Goal: Task Accomplishment & Management: Use online tool/utility

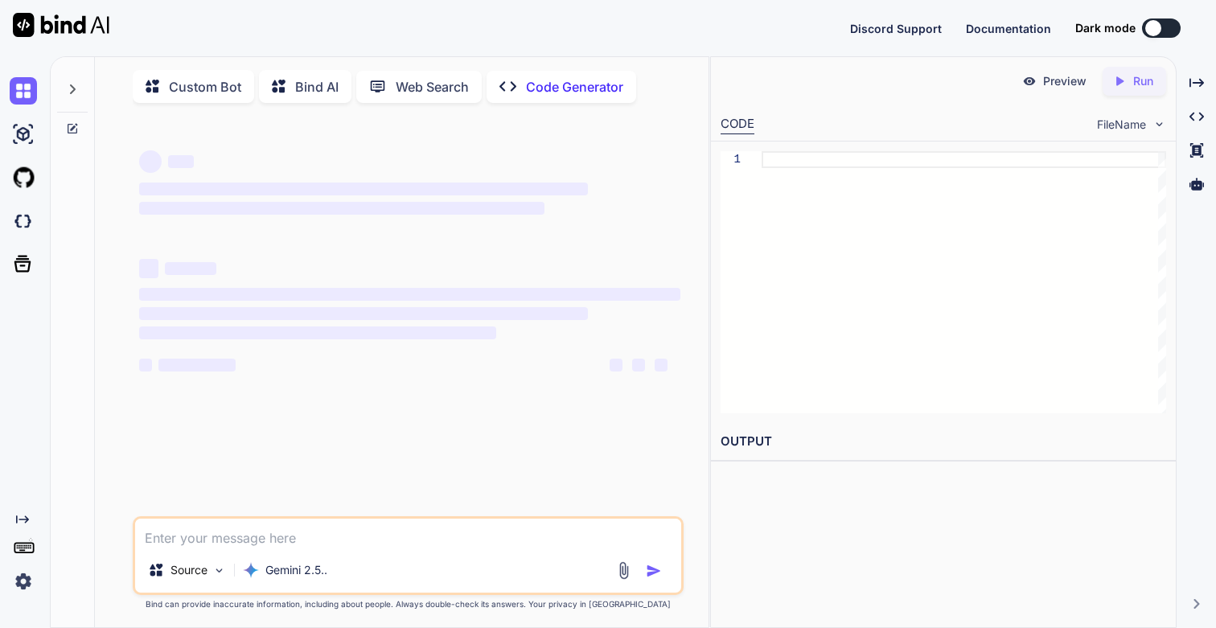
click at [28, 581] on img at bounding box center [23, 581] width 27 height 27
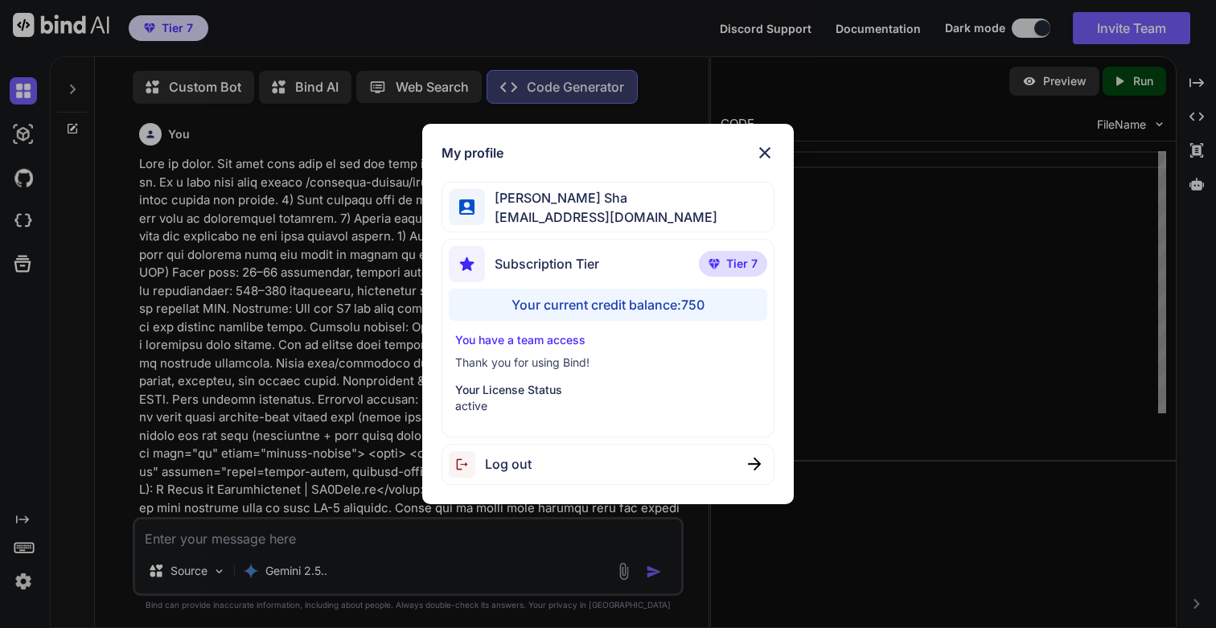
type textarea "x"
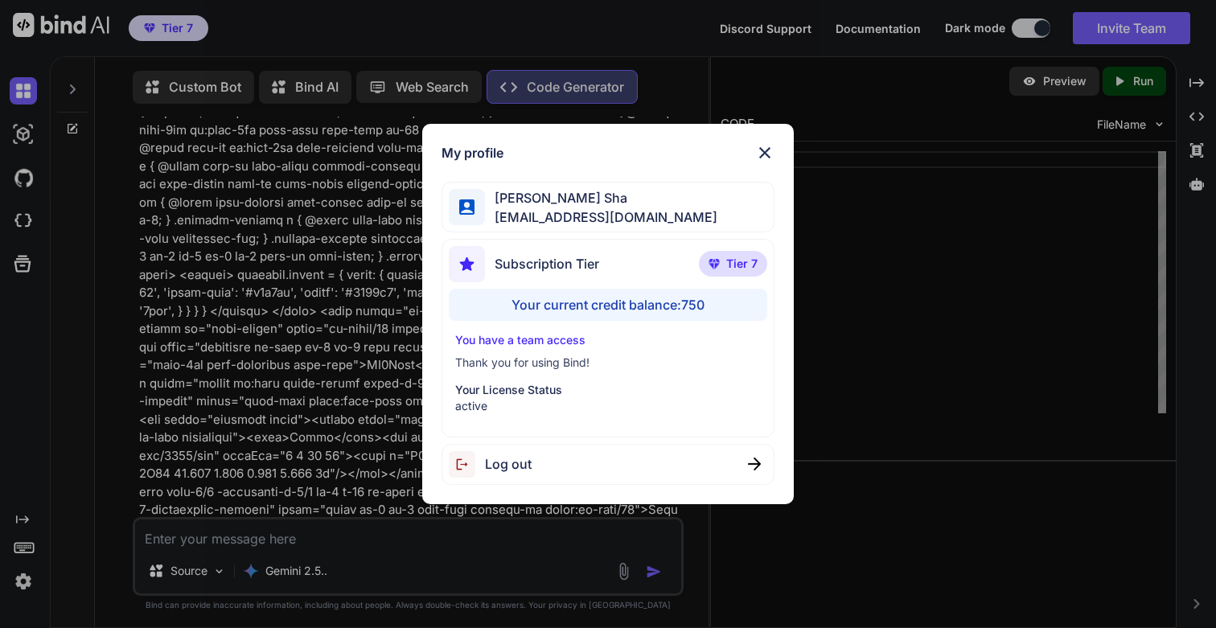
scroll to position [7, 0]
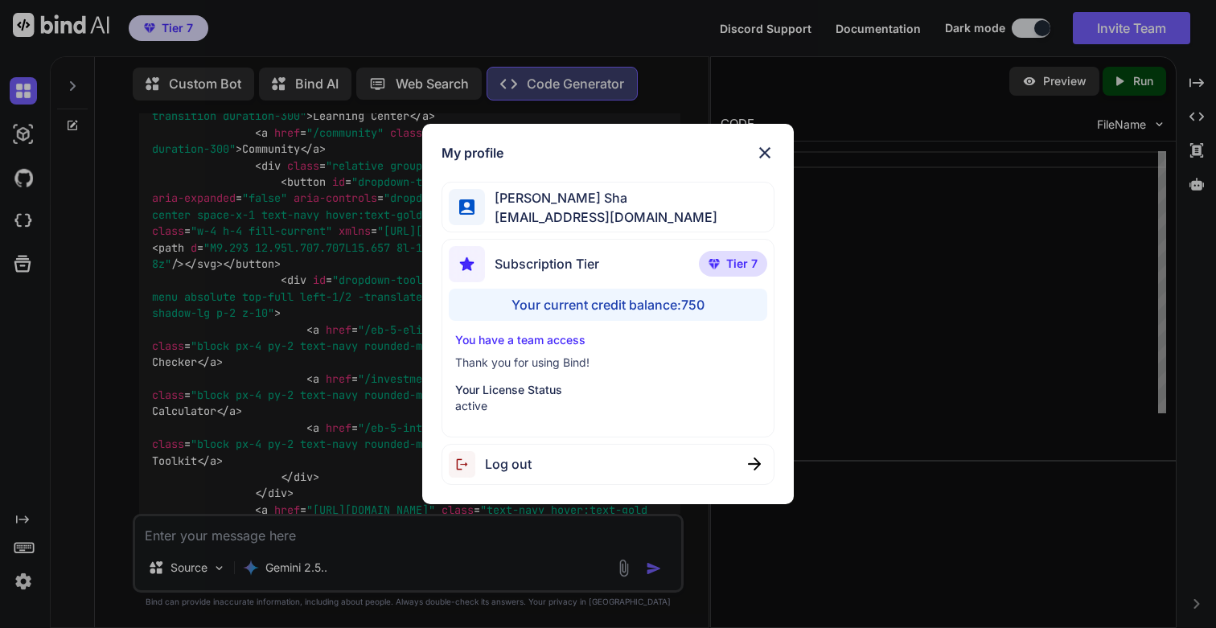
click at [28, 581] on div "My profile [PERSON_NAME] Sha [EMAIL_ADDRESS][DOMAIN_NAME] Subscription Tier Tie…" at bounding box center [608, 314] width 1216 height 628
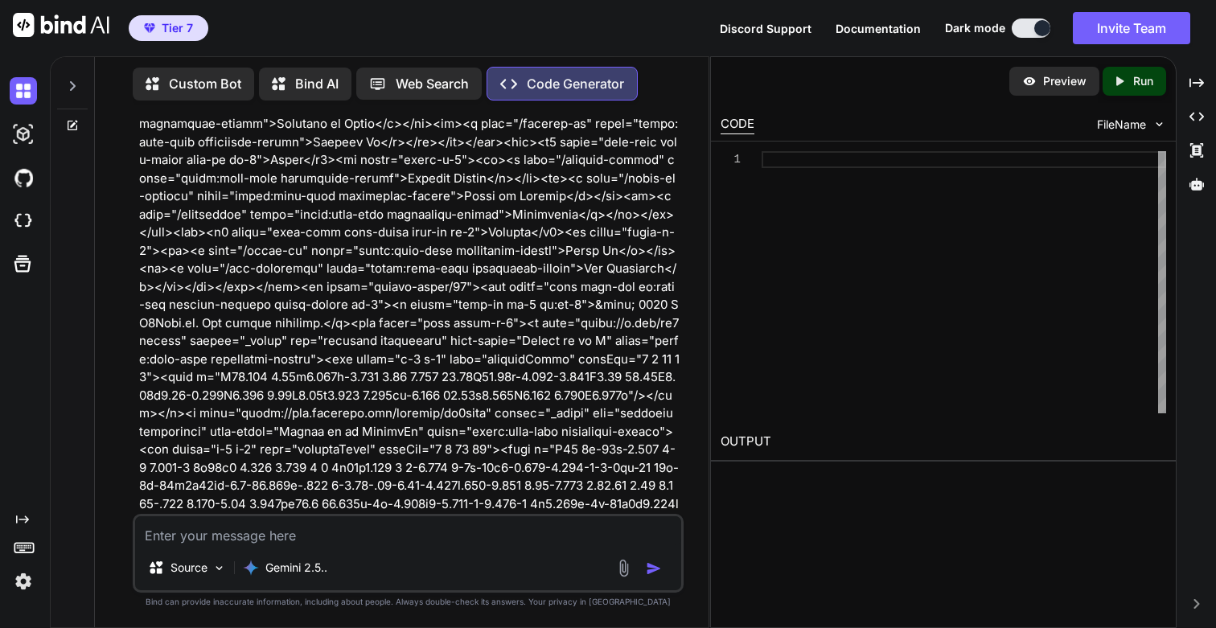
scroll to position [48979, 0]
click at [75, 80] on icon at bounding box center [72, 86] width 13 height 13
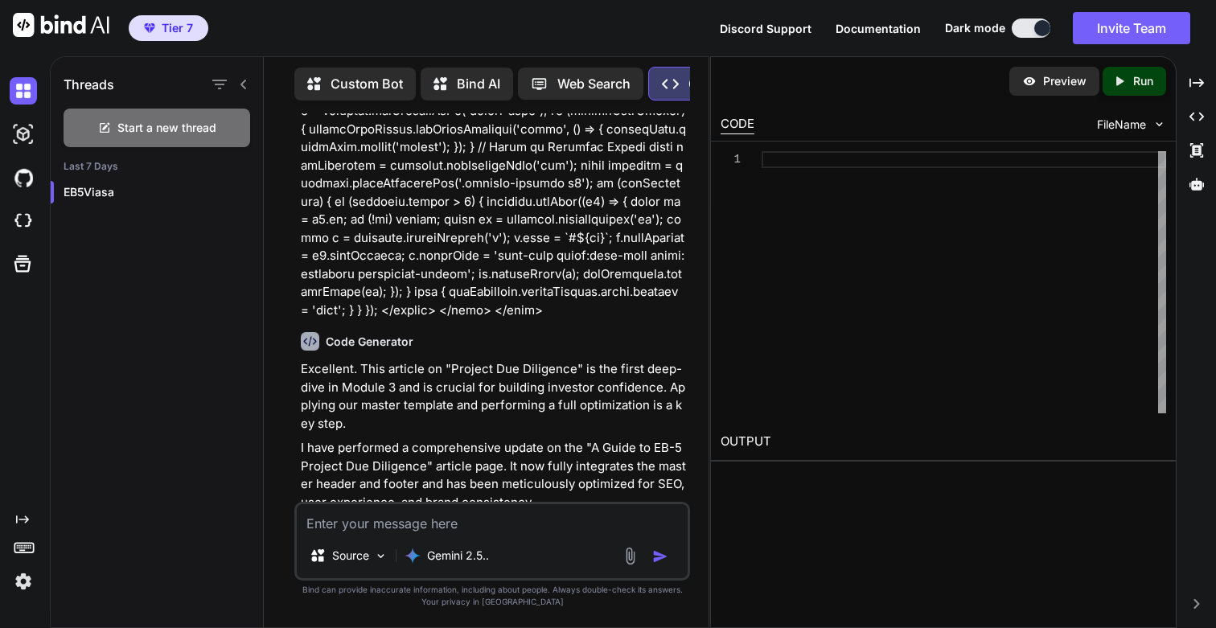
scroll to position [64546, 0]
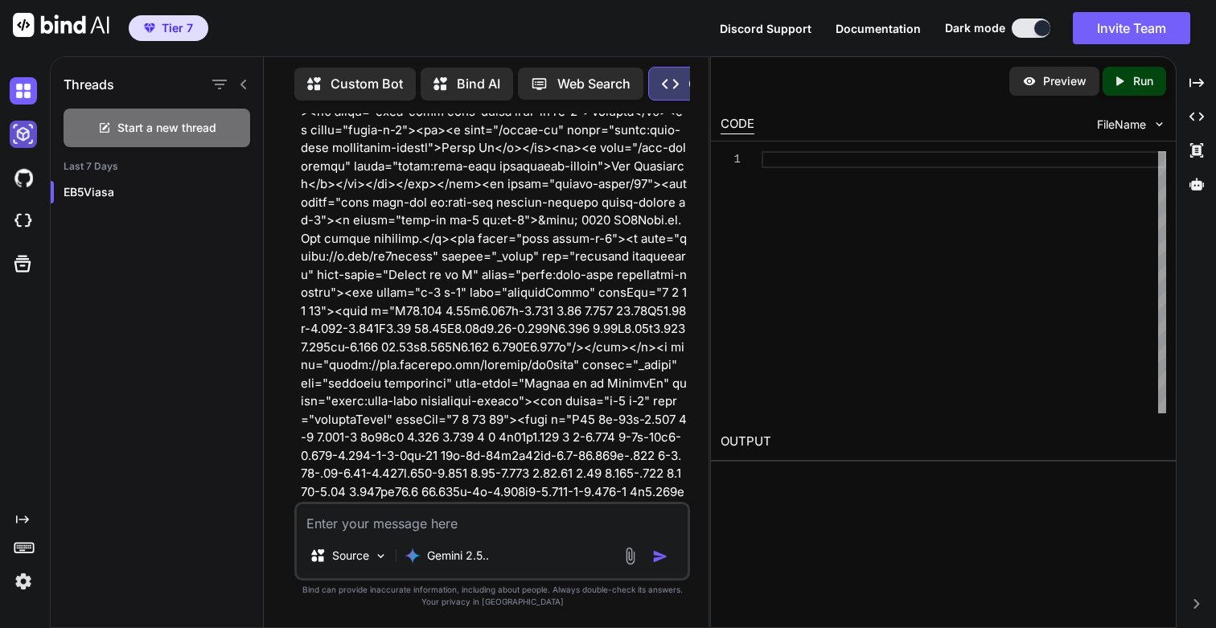
click at [20, 137] on img at bounding box center [23, 134] width 27 height 27
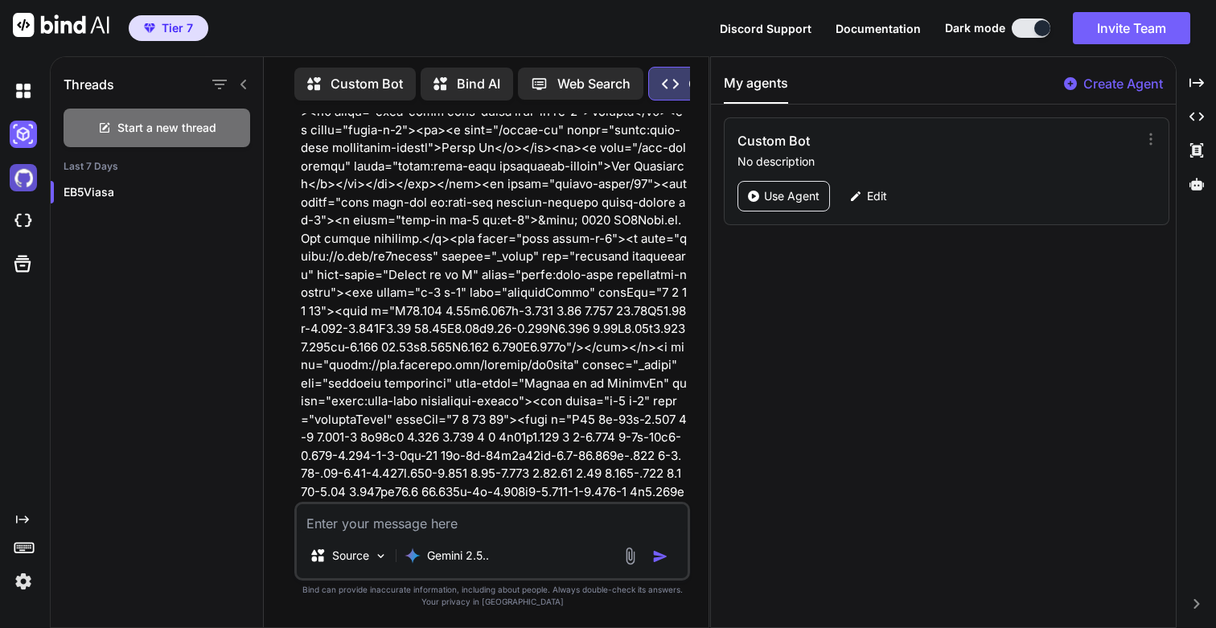
click at [25, 181] on img at bounding box center [23, 177] width 27 height 27
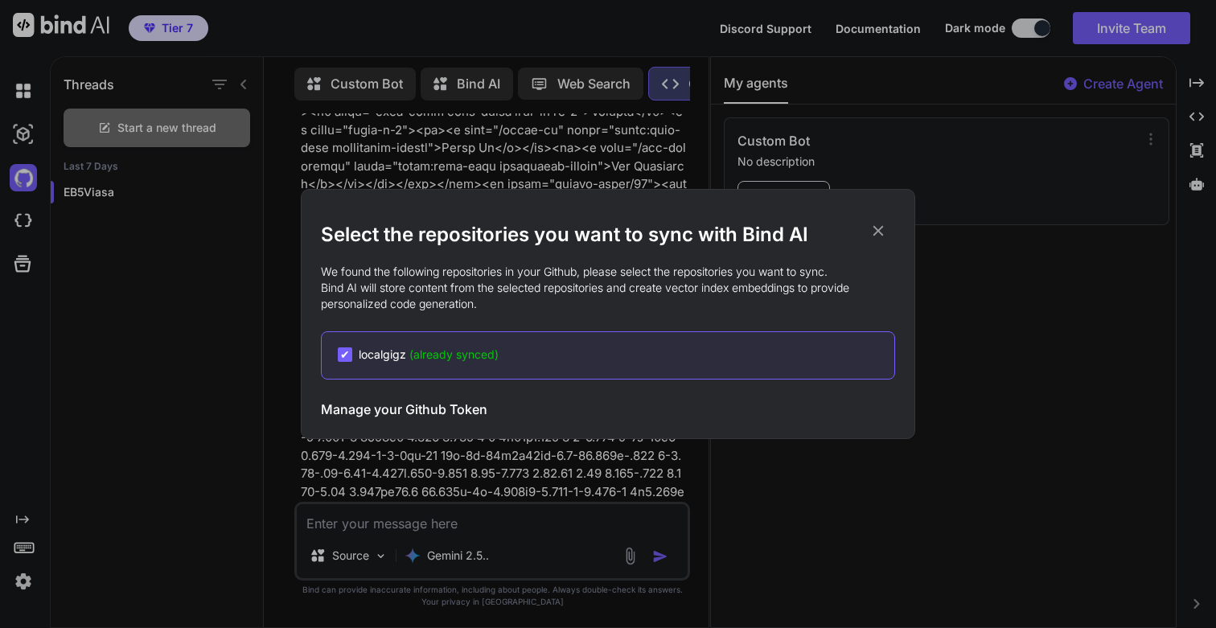
click at [26, 218] on div "Select the repositories you want to sync with Bind AI We found the following re…" at bounding box center [608, 314] width 1216 height 628
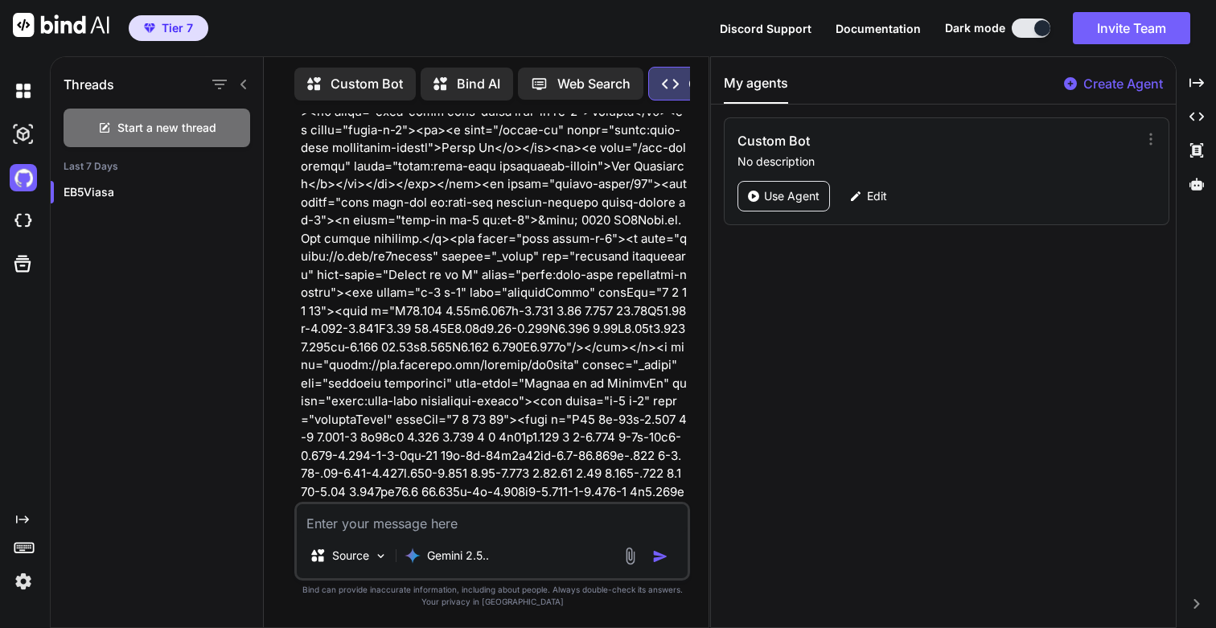
click at [26, 218] on img at bounding box center [23, 221] width 27 height 27
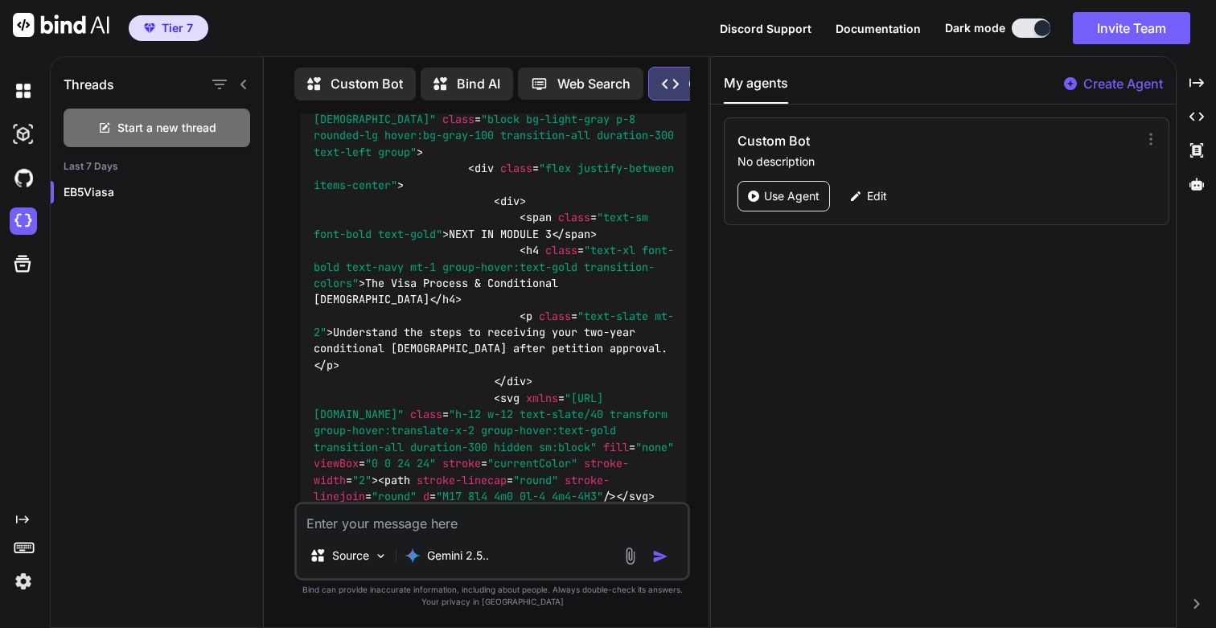
scroll to position [73600, 0]
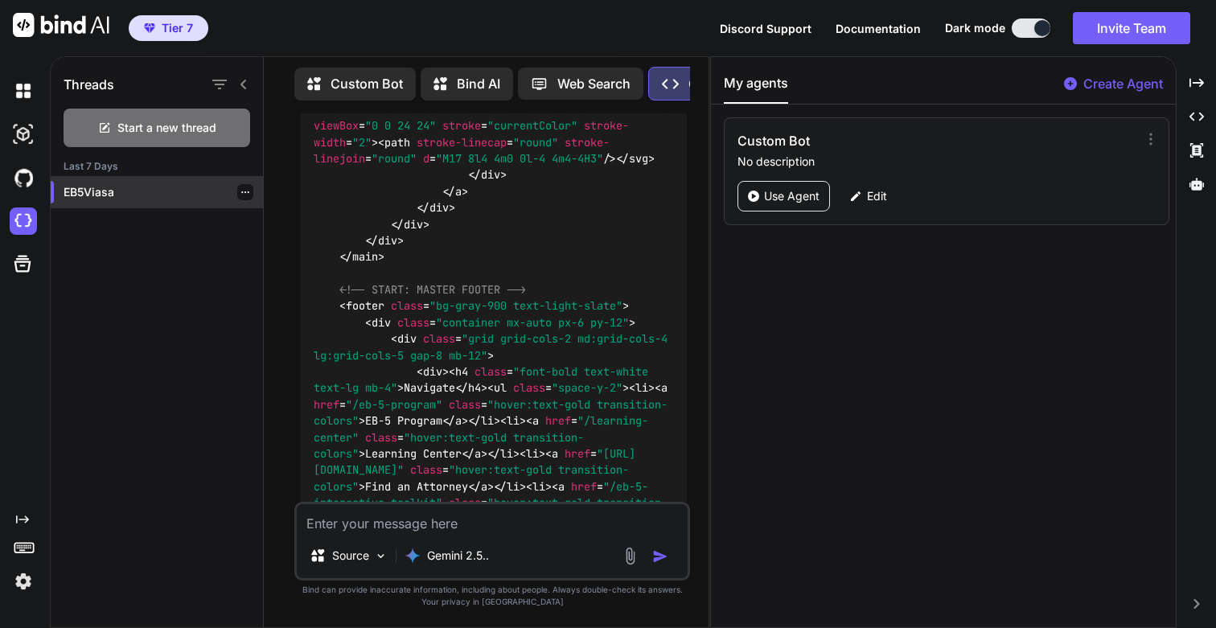
click at [154, 184] on p "EB5Viasa" at bounding box center [163, 192] width 199 height 16
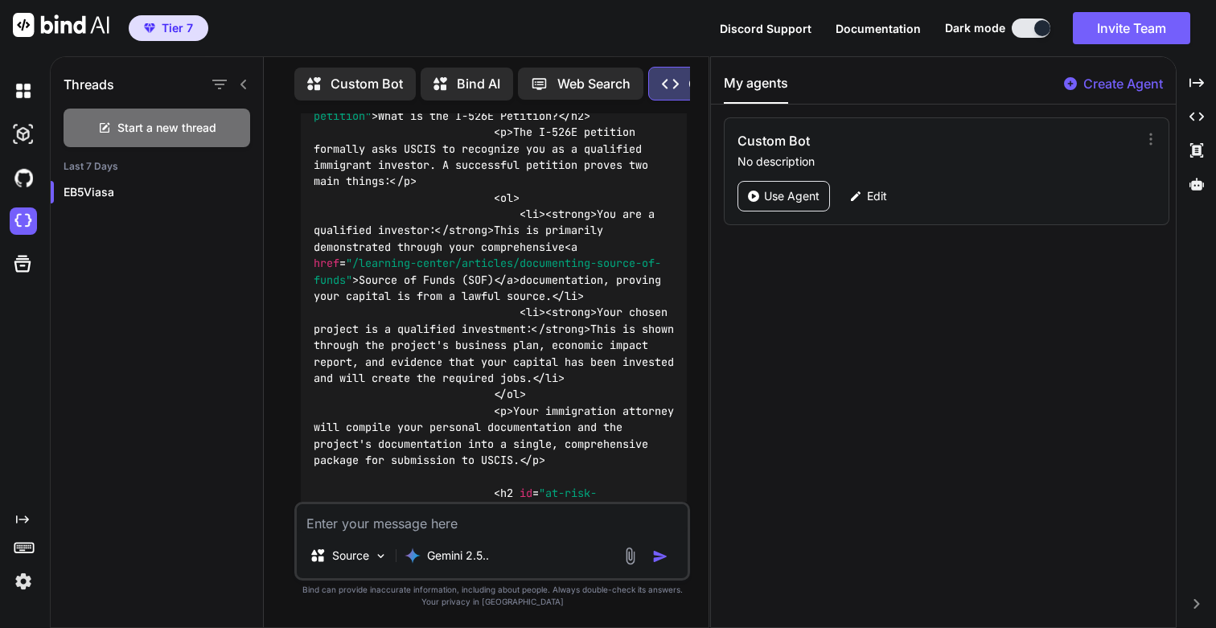
scroll to position [70574, 0]
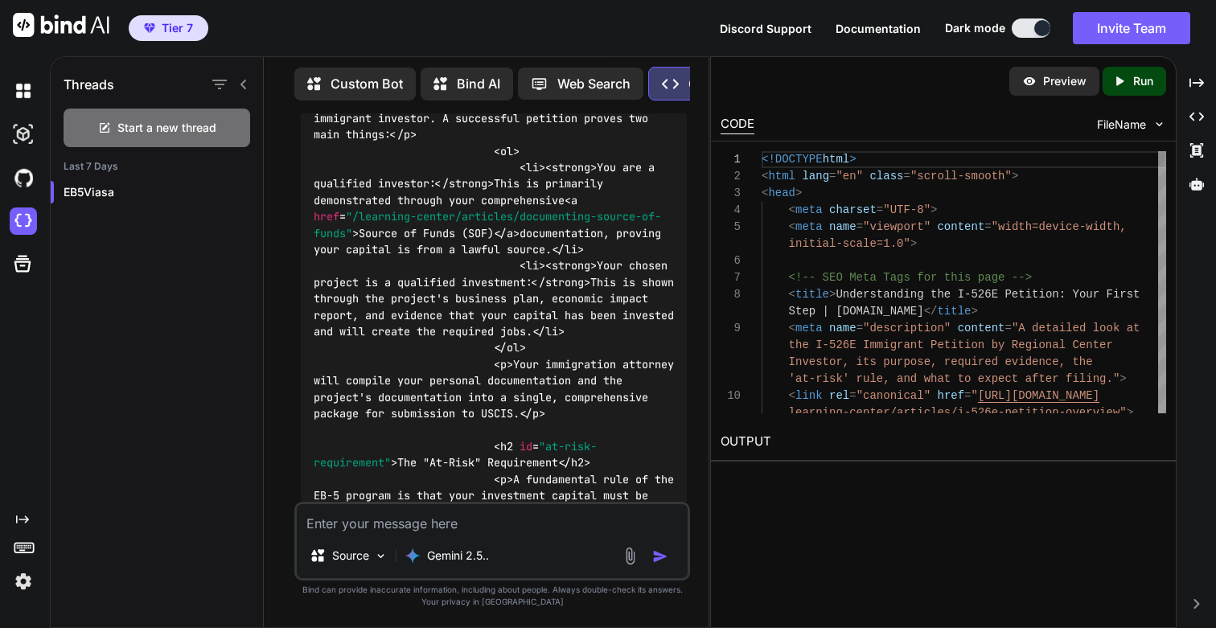
click at [1149, 81] on p "Run" at bounding box center [1143, 81] width 20 height 16
click at [812, 480] on link "[URL][DOMAIN_NAME]" at bounding box center [786, 479] width 130 height 15
click at [851, 481] on link "[URL][DOMAIN_NAME]" at bounding box center [786, 479] width 130 height 15
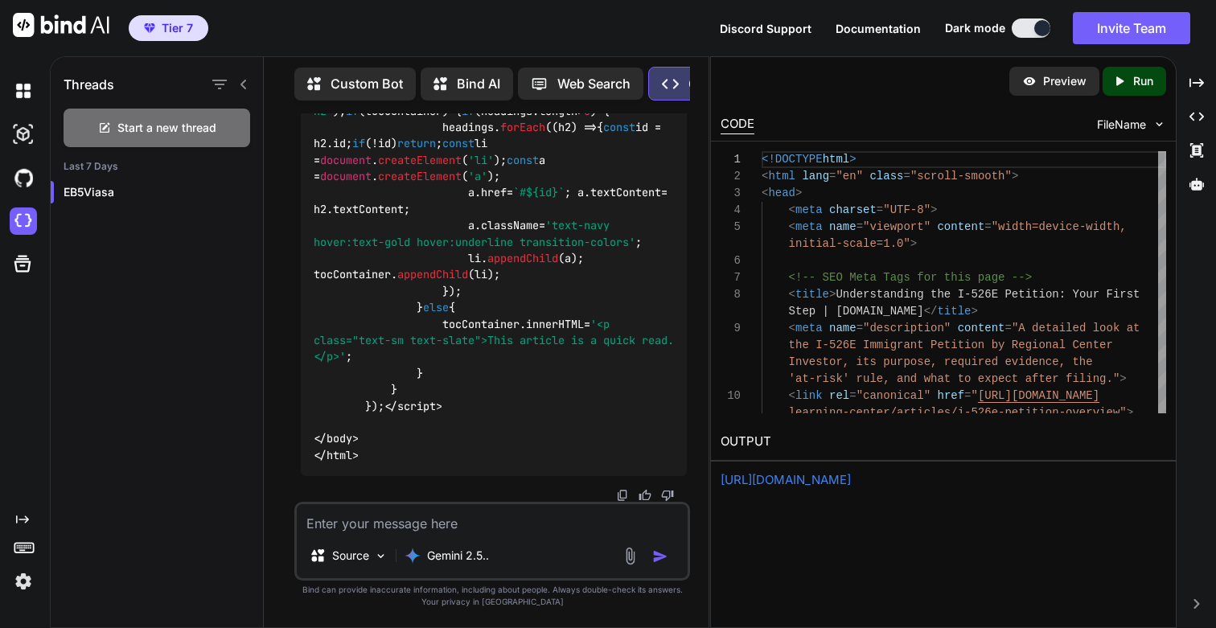
scroll to position [81590, 0]
click at [398, 512] on textarea at bounding box center [492, 518] width 391 height 29
paste textarea "<!DOCTYPE html> <html lang="en" class="scroll-smooth"> <head> <meta charset="UT…"
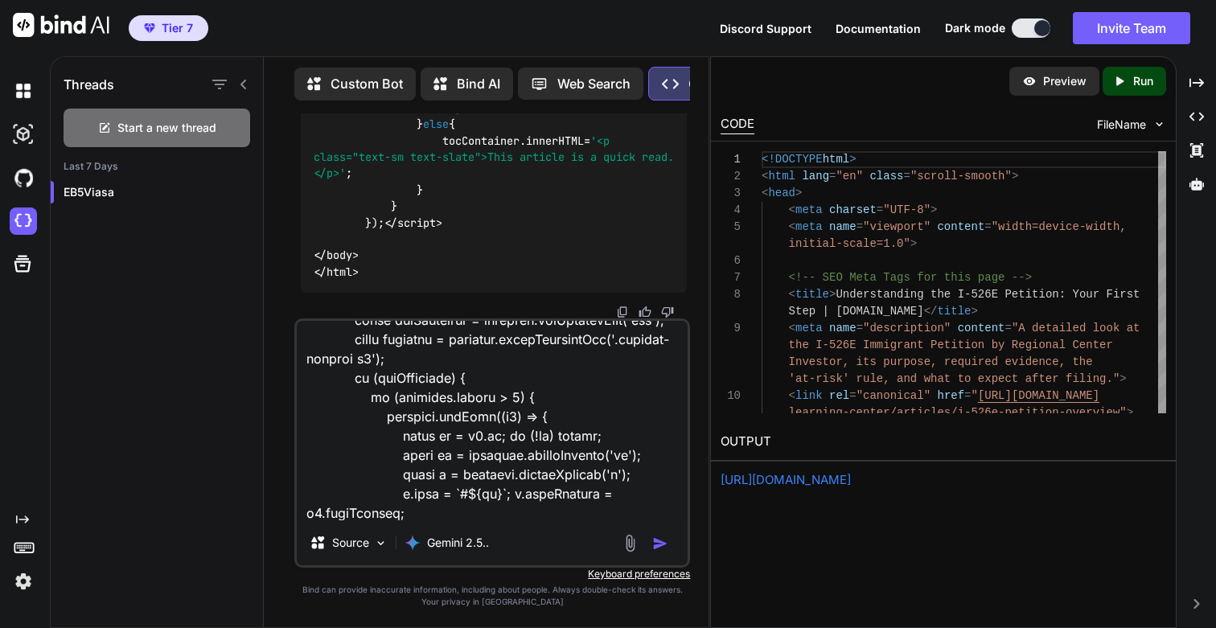
scroll to position [0, 0]
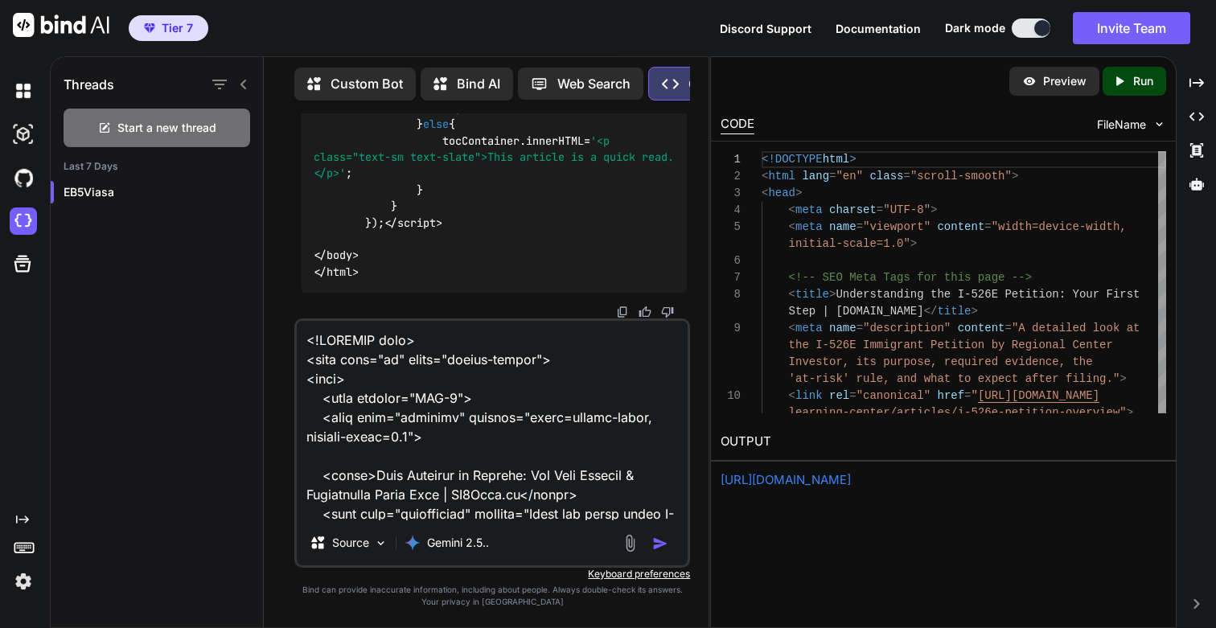
paste textarea "Lore ip dolor. Sit amet cons adip el sed doe temp incidi utlabo etd magnaa enim…"
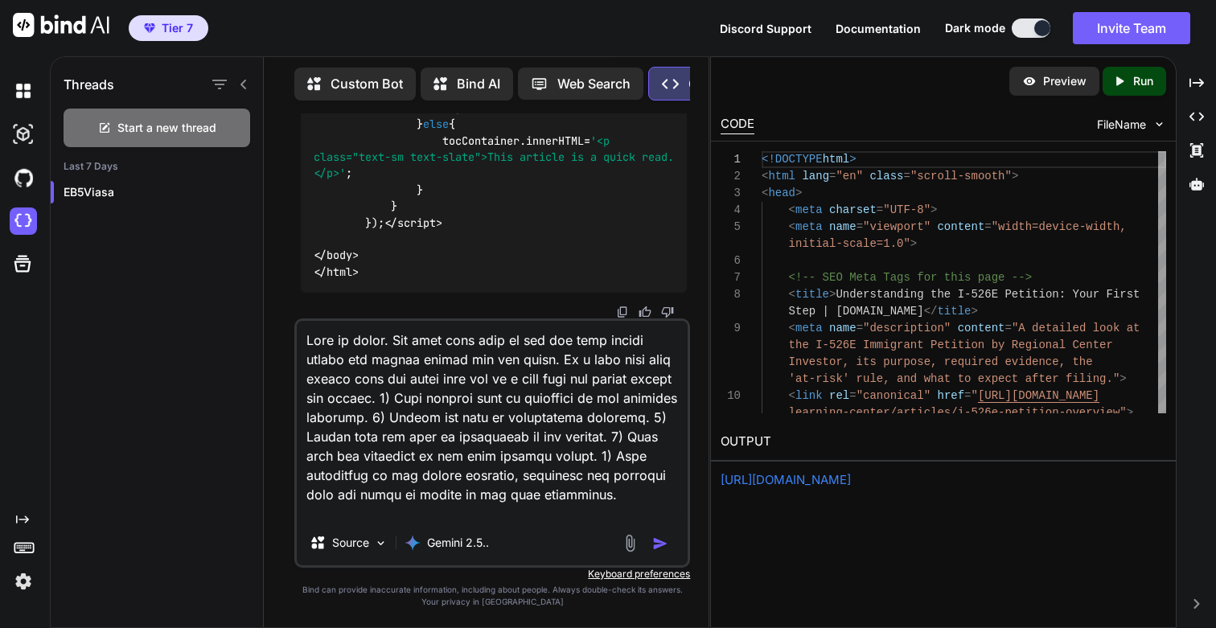
click at [359, 376] on textarea at bounding box center [492, 420] width 391 height 199
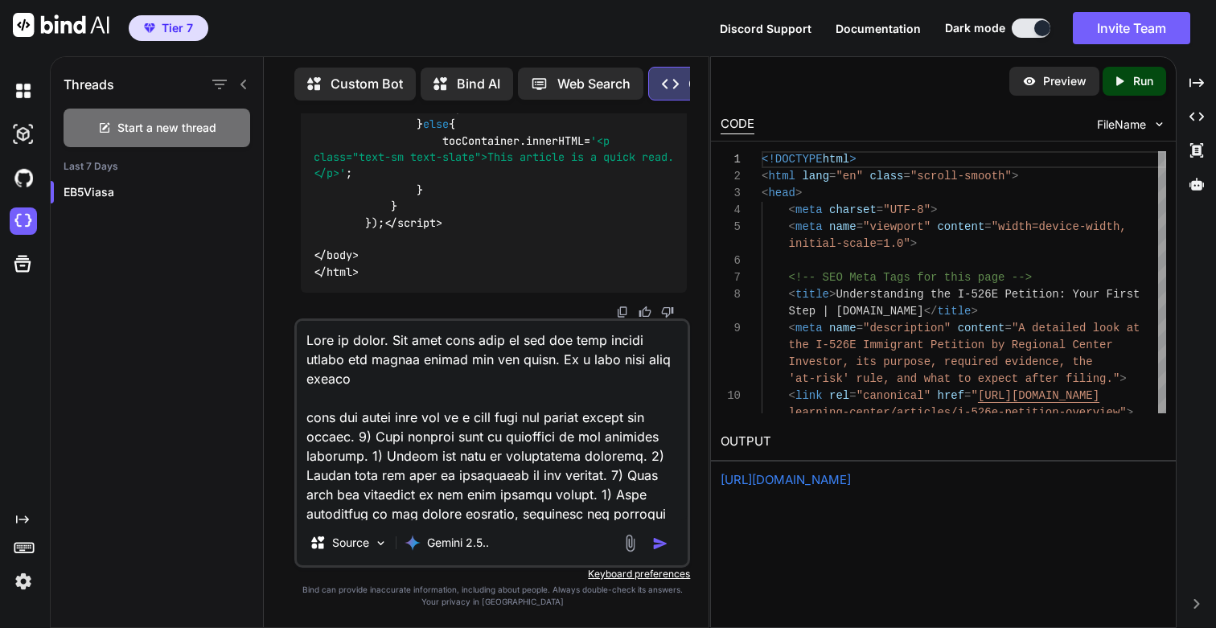
paste textarea "/learning-center/articles/visa-process-conditional-[DEMOGRAPHIC_DATA]"
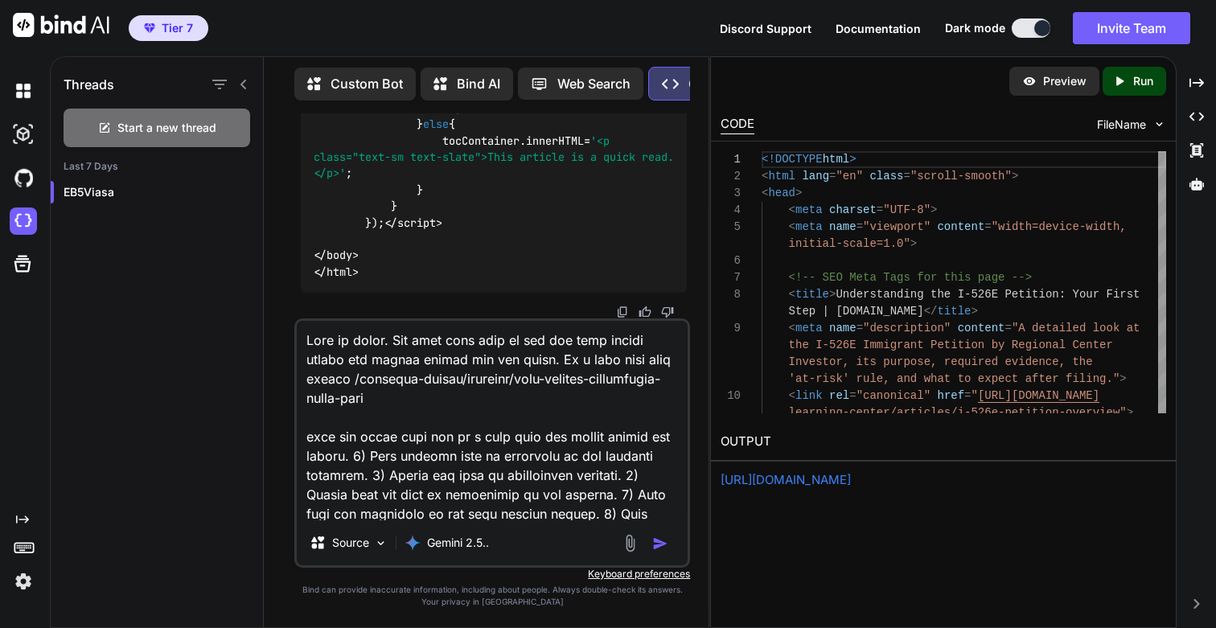
click at [551, 435] on textarea at bounding box center [492, 420] width 391 height 199
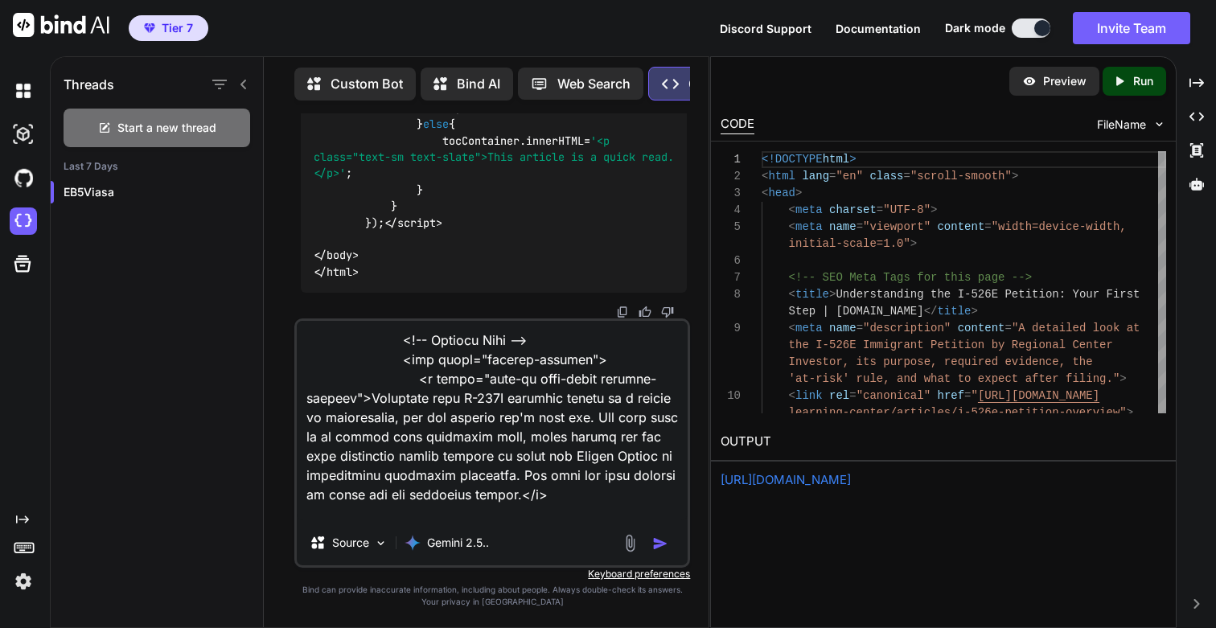
scroll to position [4070, 0]
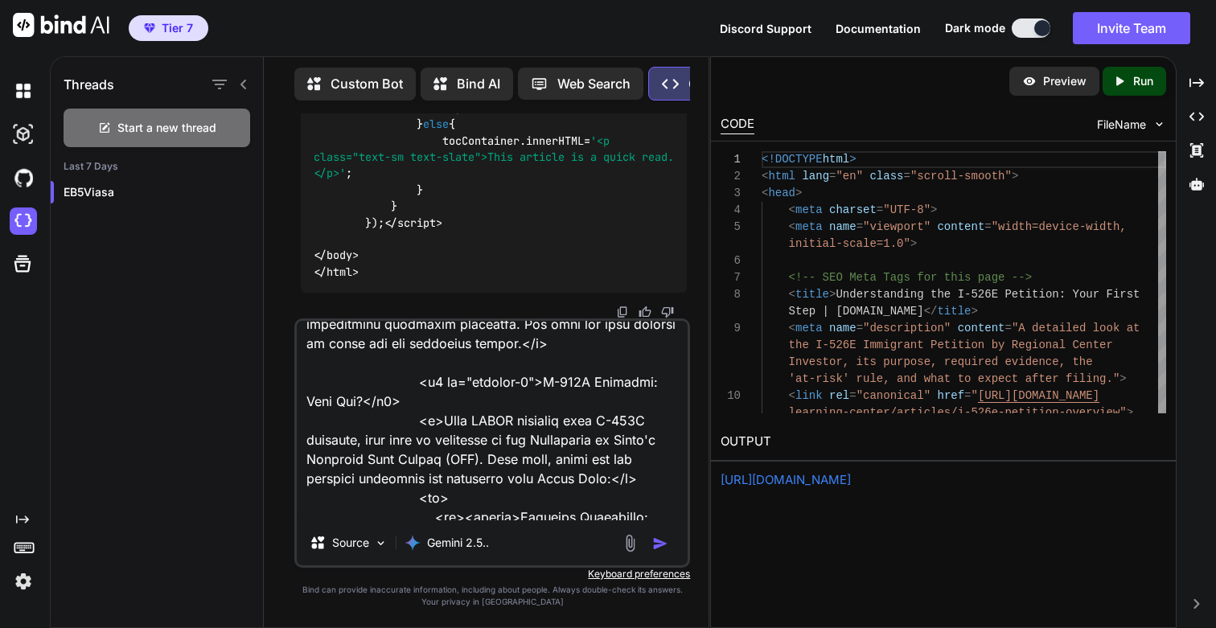
type textarea "Lore ip dolor. Sit amet cons adip el sed doe temp incidi utlabo etd magnaa enim…"
click at [663, 546] on img "button" at bounding box center [660, 544] width 16 height 16
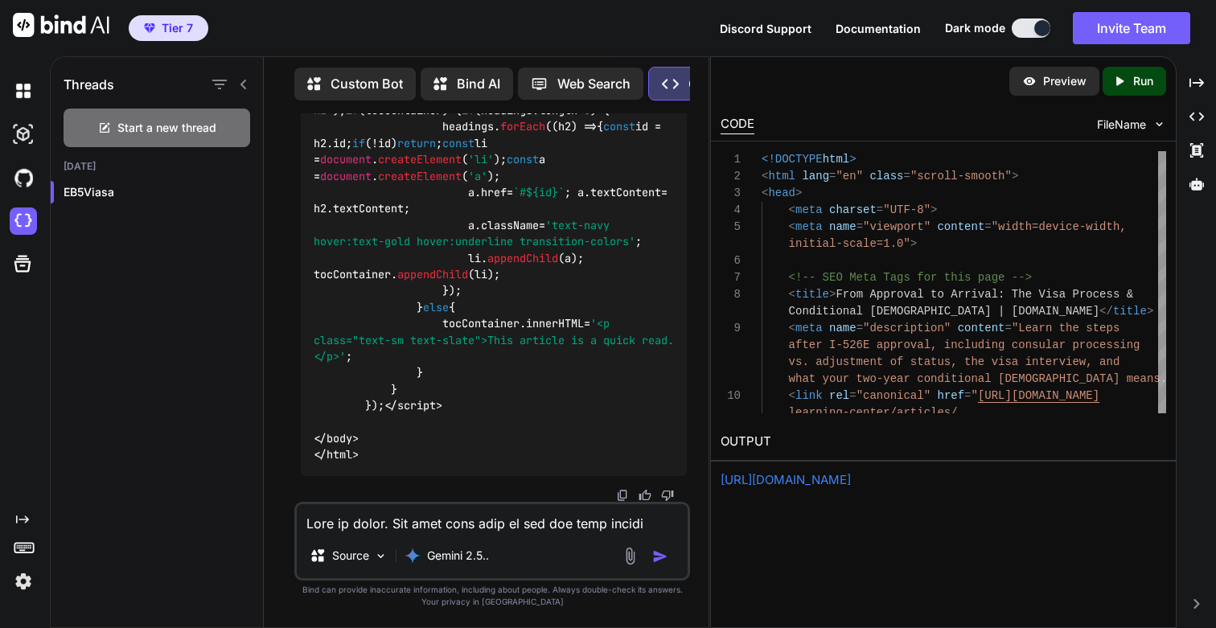
scroll to position [98717, 0]
click at [1137, 80] on p "Run" at bounding box center [1143, 81] width 20 height 16
click at [775, 480] on link "[URL][DOMAIN_NAME]" at bounding box center [786, 479] width 130 height 15
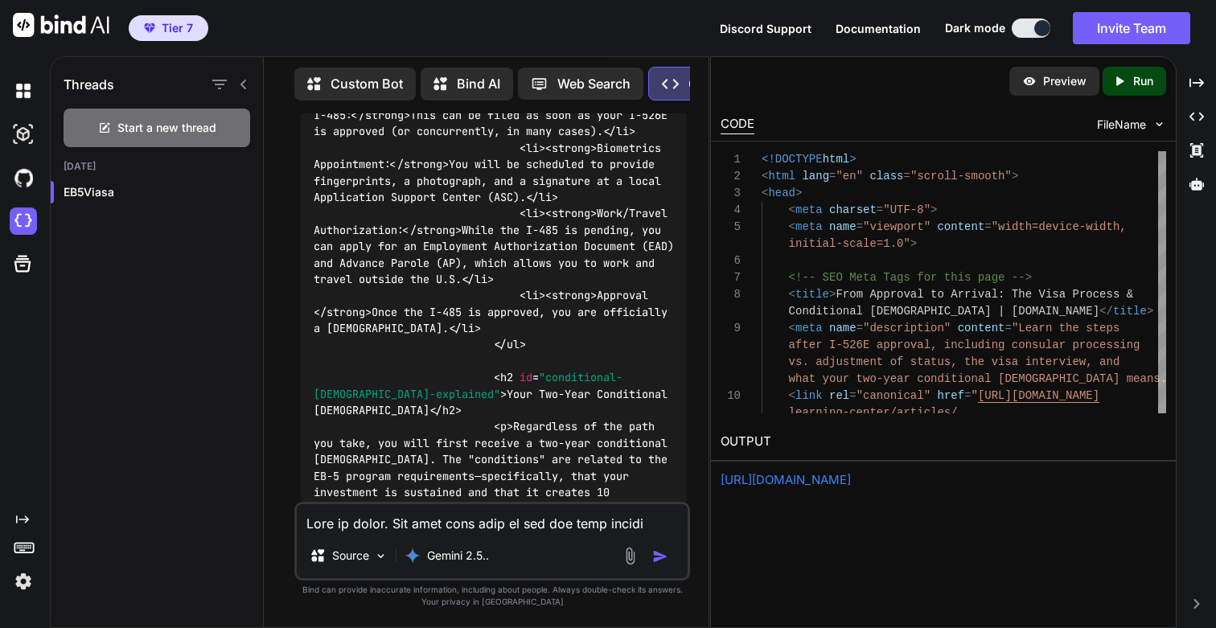
scroll to position [87930, 0]
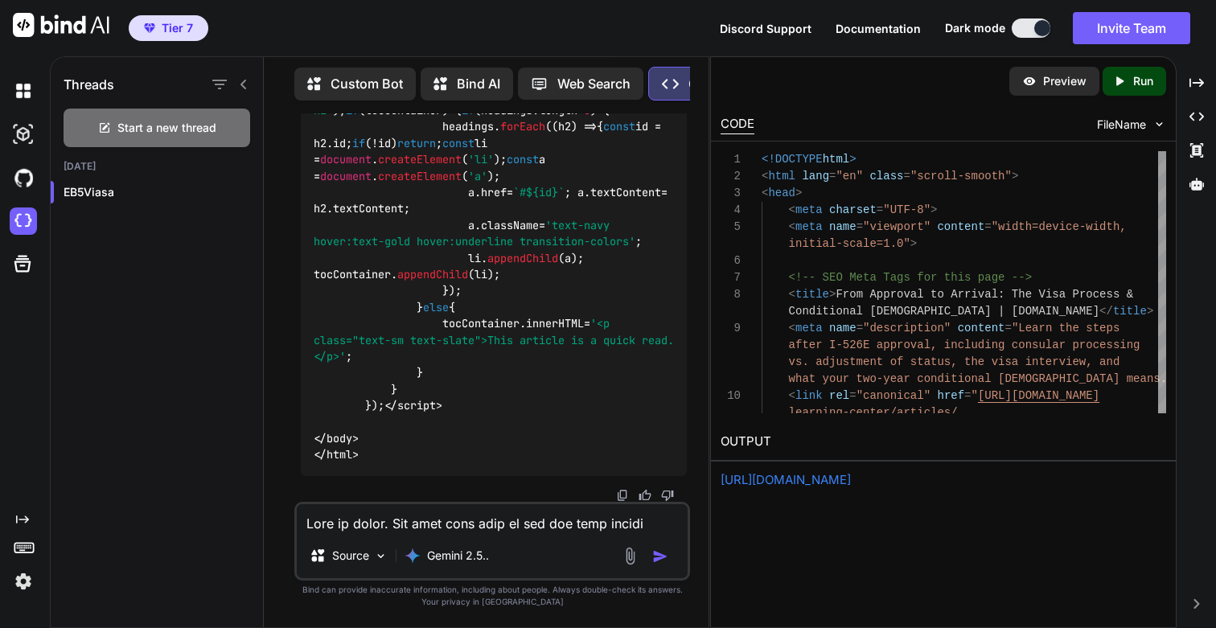
scroll to position [98717, 0]
click at [409, 524] on textarea at bounding box center [492, 518] width 391 height 29
paste textarea "<!DOCTYPE html> <html lang="en" class="scroll-smooth"> <head> <meta charset="UT…"
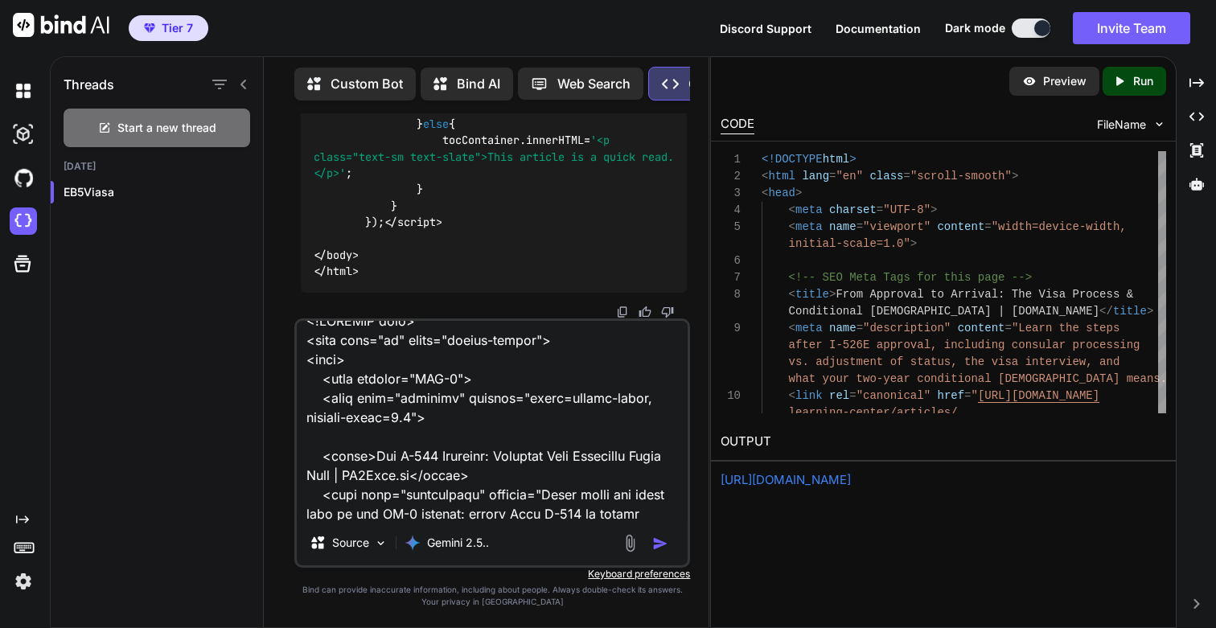
scroll to position [0, 0]
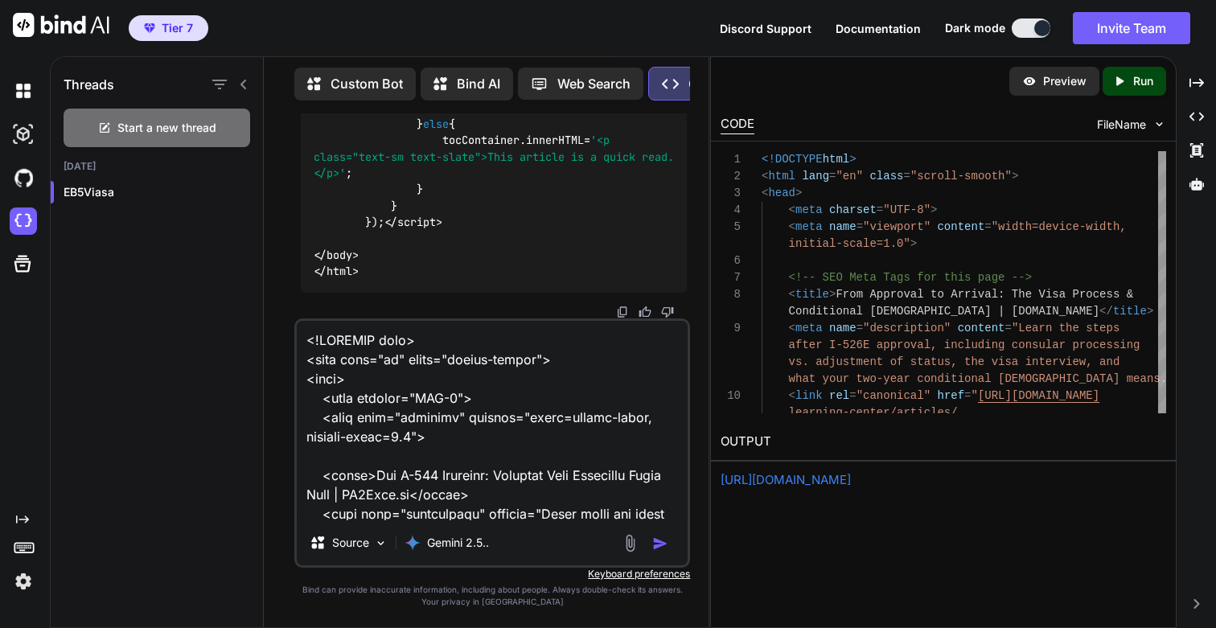
click at [590, 512] on textarea at bounding box center [492, 420] width 391 height 199
paste textarea "Lore ip dolor. Sit amet cons adip el sed doe temp incidi utlabo etd magnaa enim…"
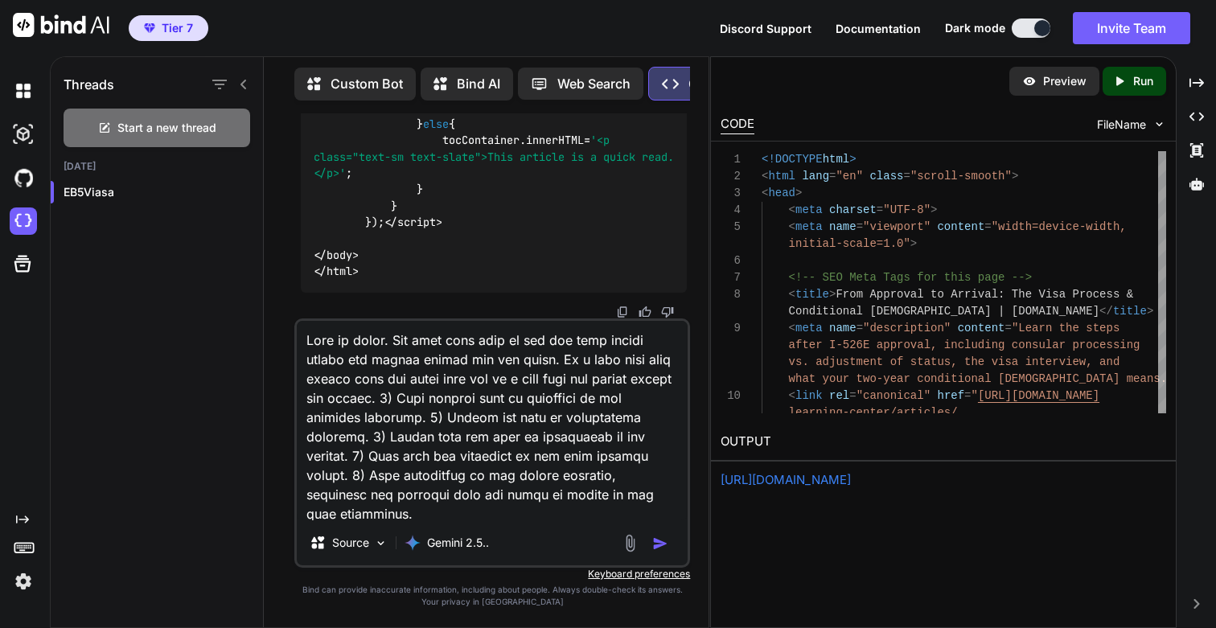
click at [350, 378] on textarea at bounding box center [492, 420] width 391 height 199
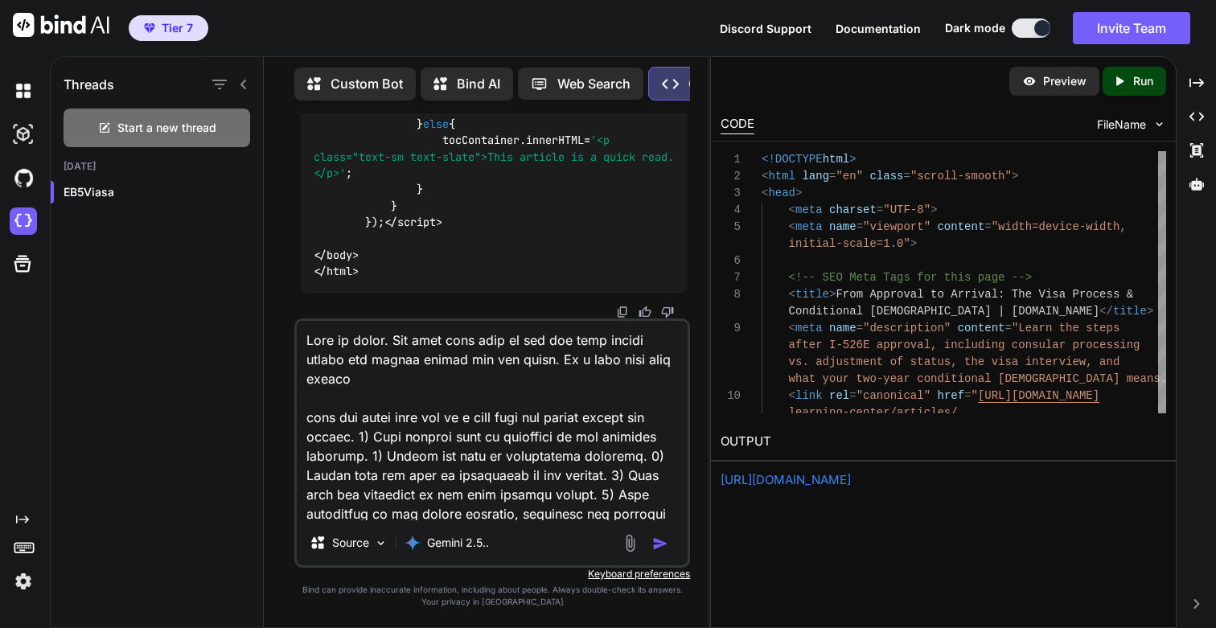
paste textarea "/learning-center/articles/i-829-petition-removing-conditions"
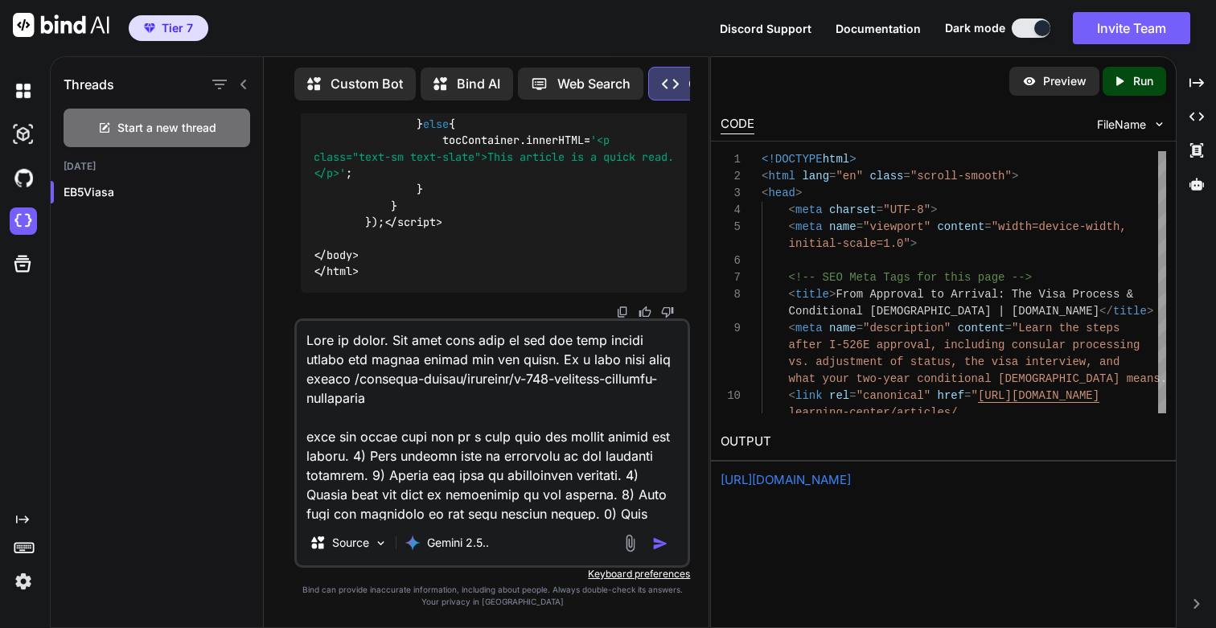
click at [520, 437] on textarea at bounding box center [492, 420] width 391 height 199
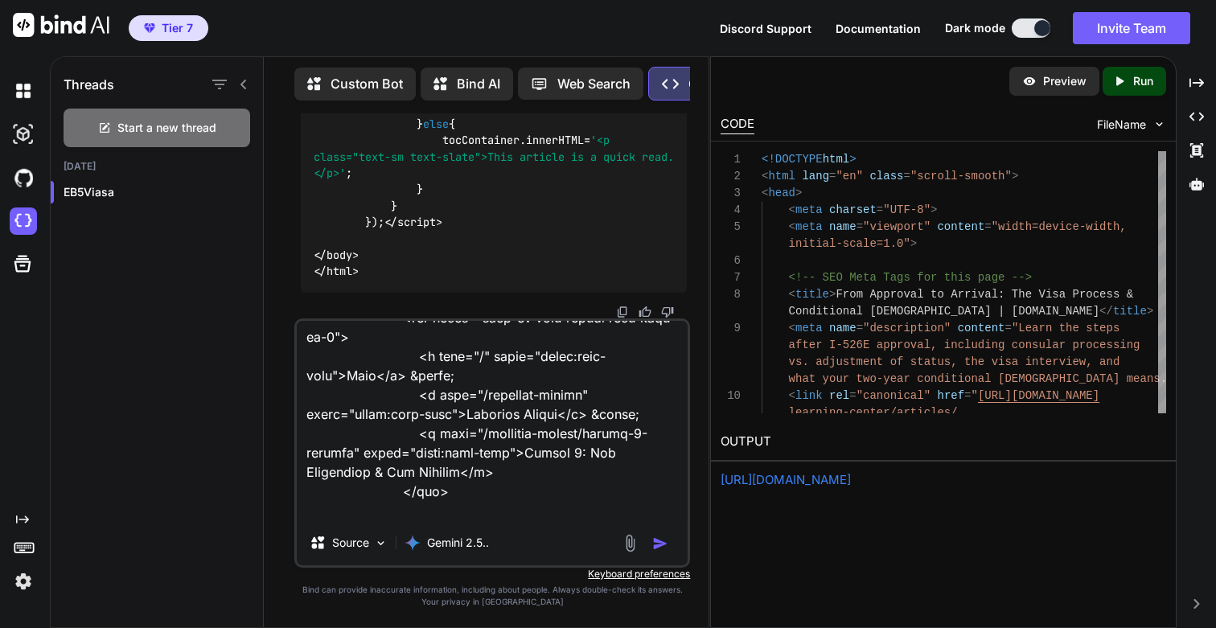
scroll to position [4929, 0]
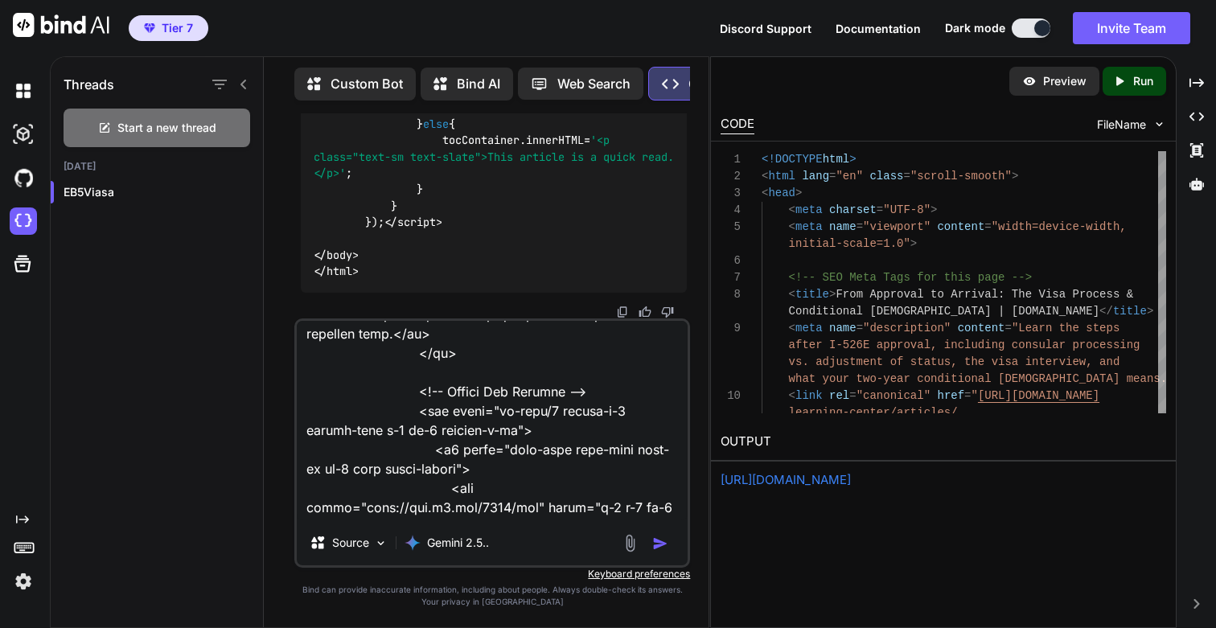
type textarea "Lore ip dolor. Sit amet cons adip el sed doe temp incidi utlabo etd magnaa enim…"
click at [659, 544] on img "button" at bounding box center [660, 544] width 16 height 16
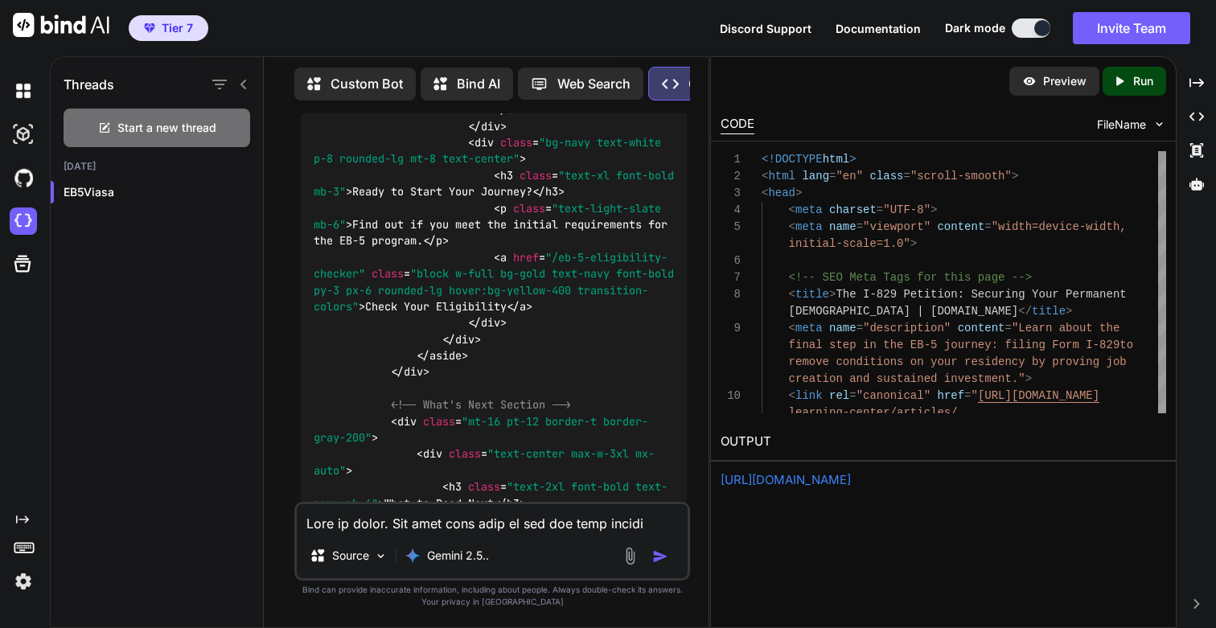
scroll to position [105029, 0]
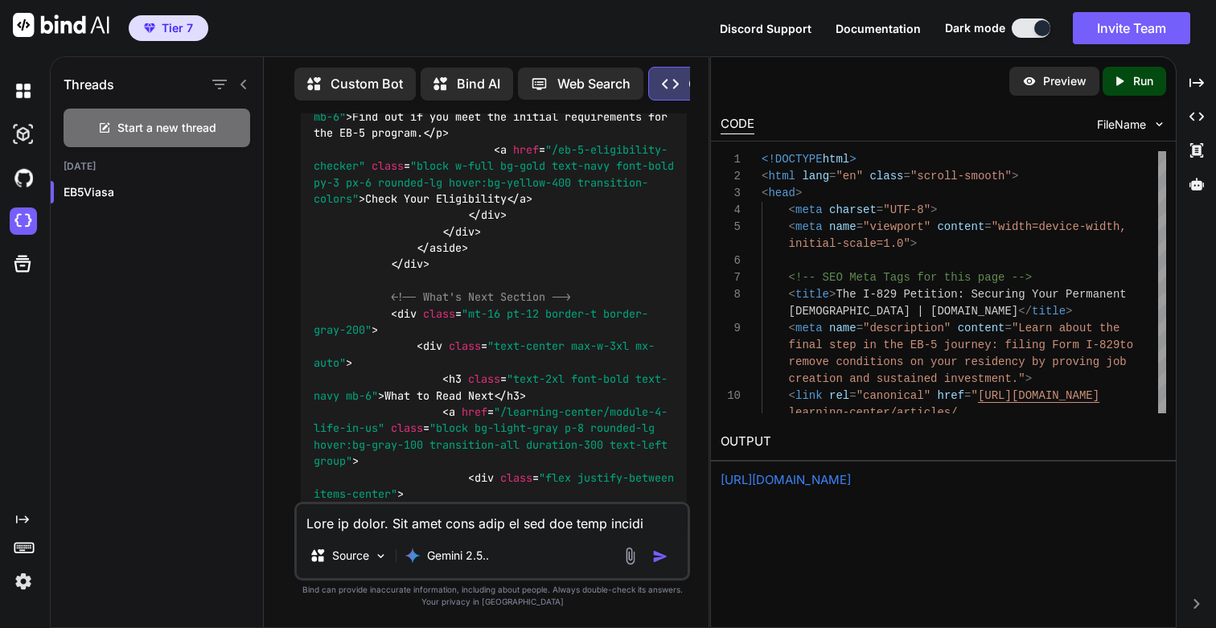
click at [1144, 84] on div "Open/Close Canvas" at bounding box center [1127, 83] width 100 height 23
click at [1139, 84] on p "Run" at bounding box center [1143, 81] width 20 height 16
click at [801, 480] on link "[URL][DOMAIN_NAME]" at bounding box center [786, 479] width 130 height 15
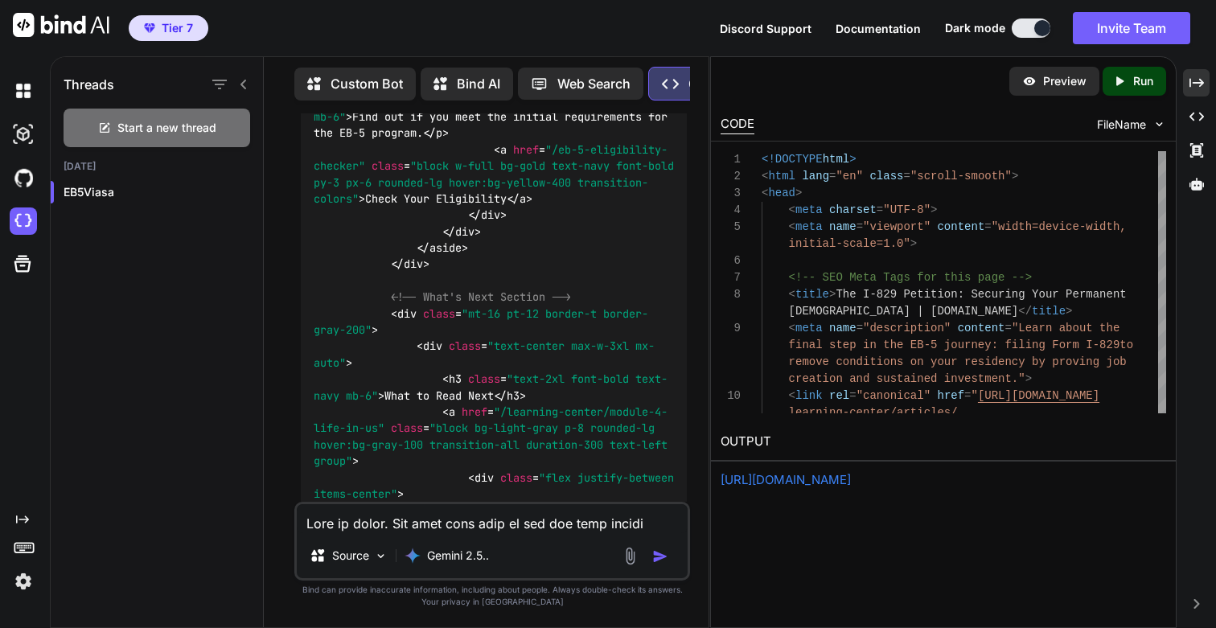
click at [484, 522] on textarea at bounding box center [492, 518] width 391 height 29
paste textarea "<!DOCTYPE html> <html lang="en" class="scroll-smooth"> <head> <meta charset="UT…"
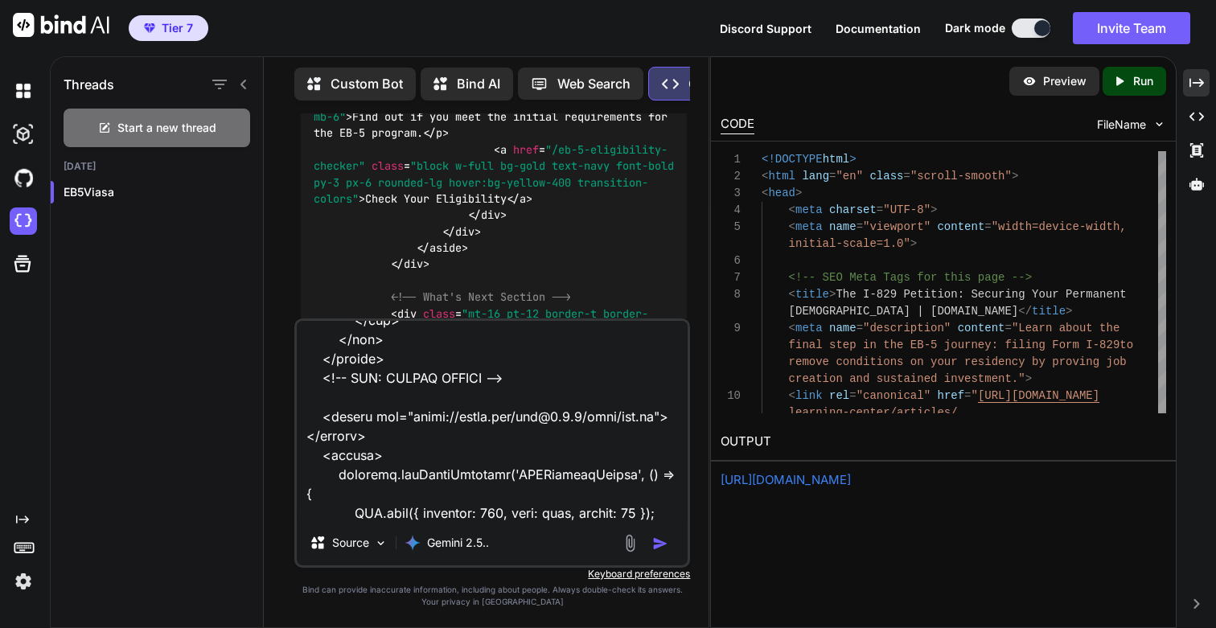
scroll to position [0, 0]
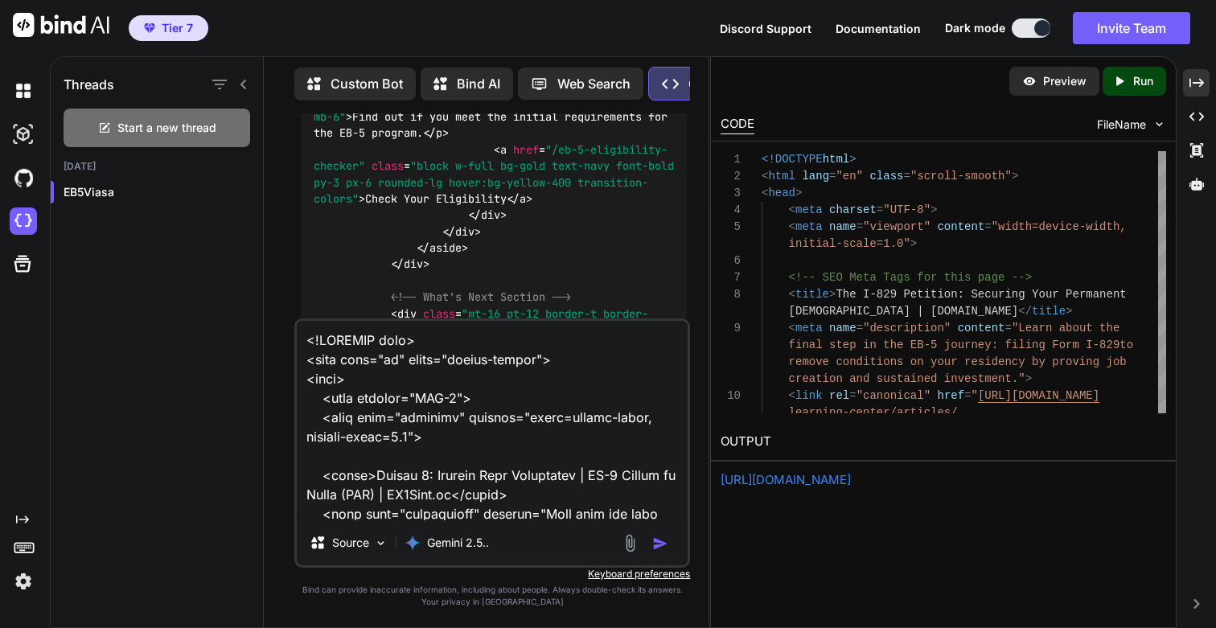
paste textarea "Lore ip dolor. Sit amet cons adip el sed doe temp incidi utlabo etd magnaa enim…"
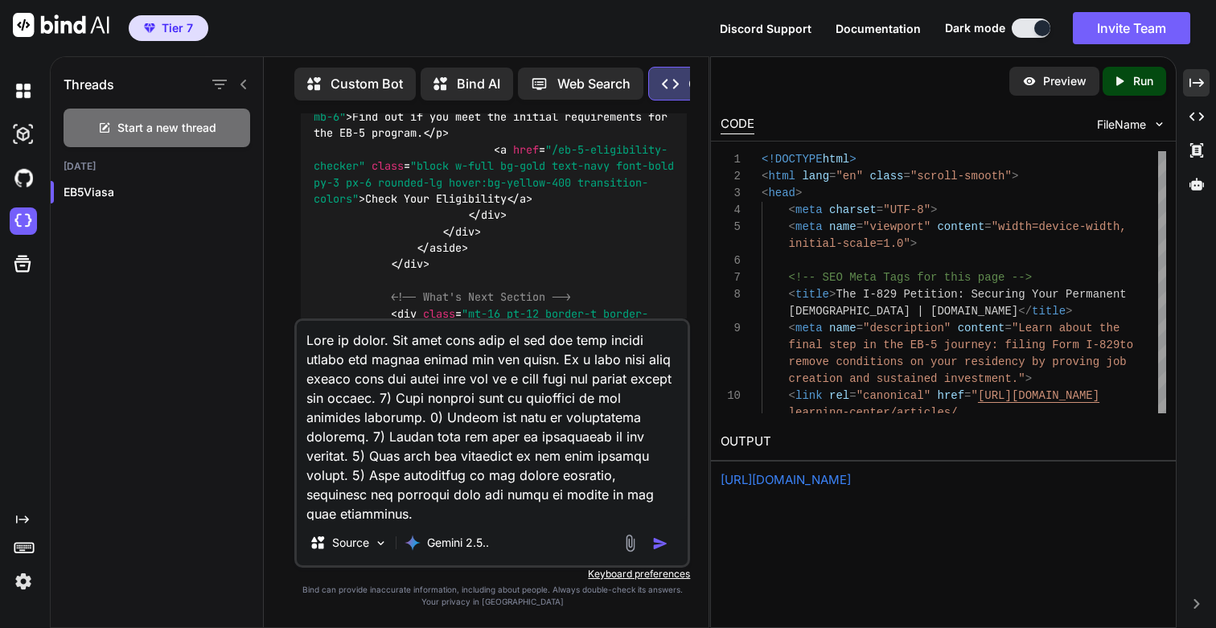
click at [350, 381] on textarea at bounding box center [492, 420] width 391 height 199
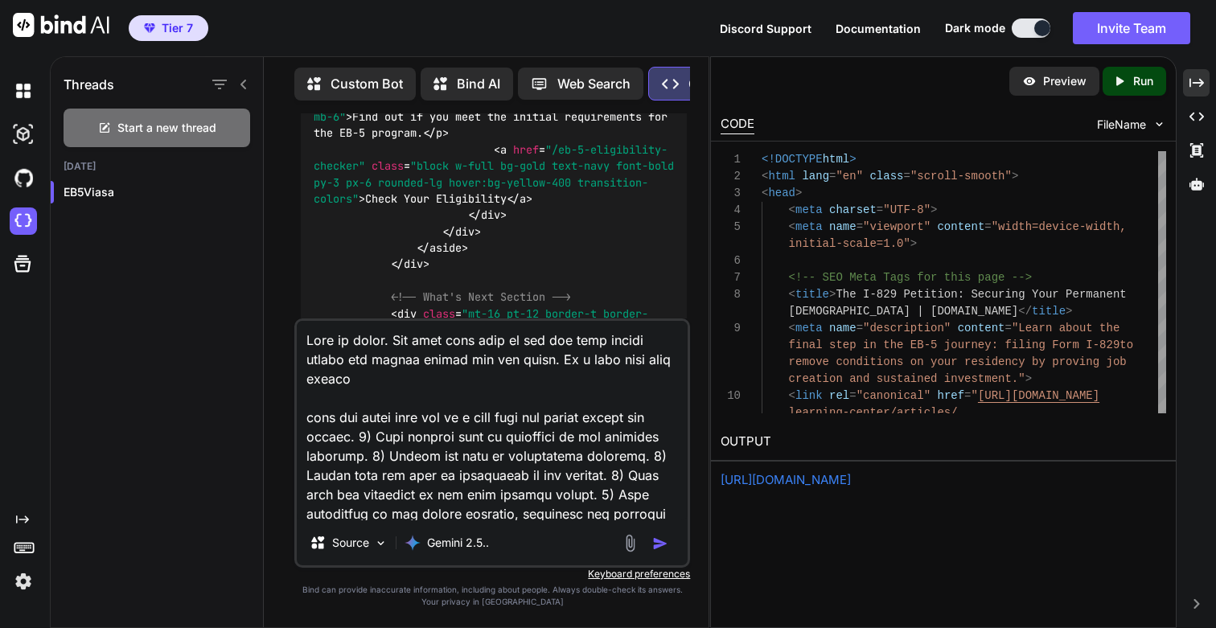
paste textarea "/learning-center/module-4-sof"
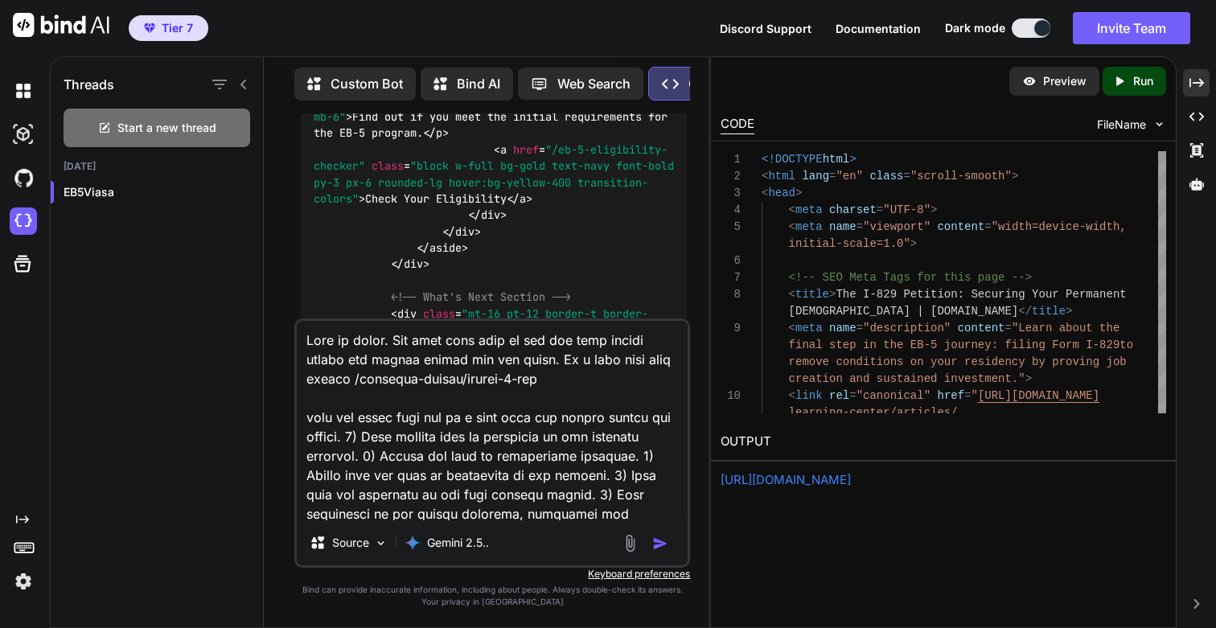
click at [522, 420] on textarea at bounding box center [492, 420] width 391 height 199
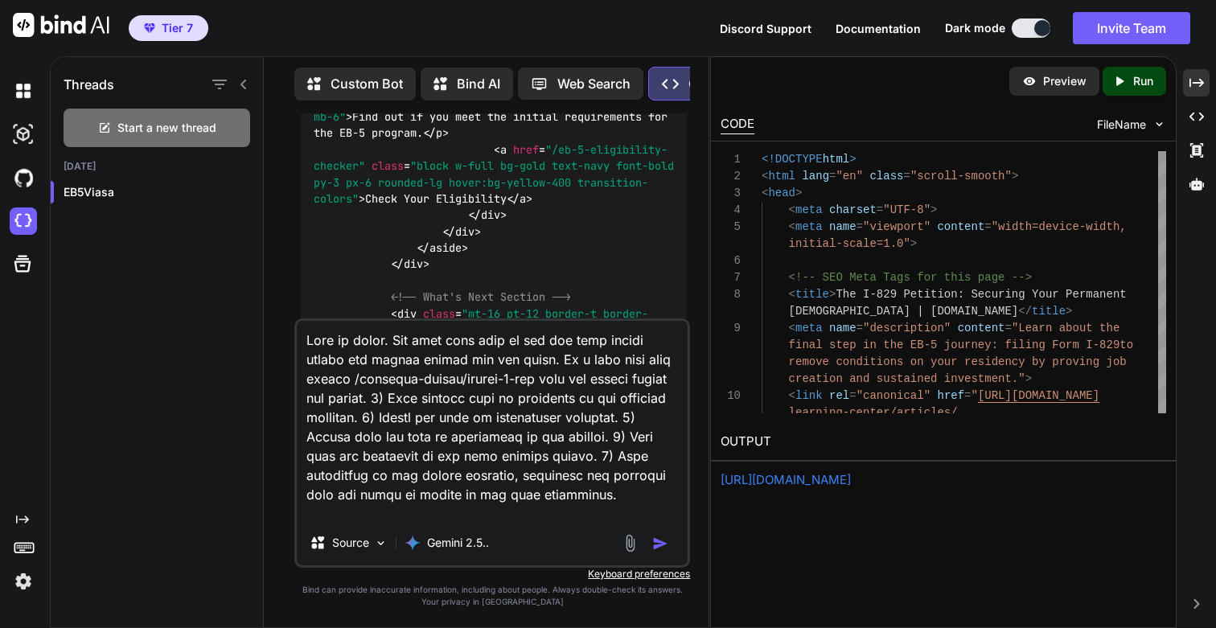
type textarea "Lore ip dolor. Sit amet cons adip el sed doe temp incidi utlabo etd magnaa enim…"
click at [654, 540] on img "button" at bounding box center [660, 544] width 16 height 16
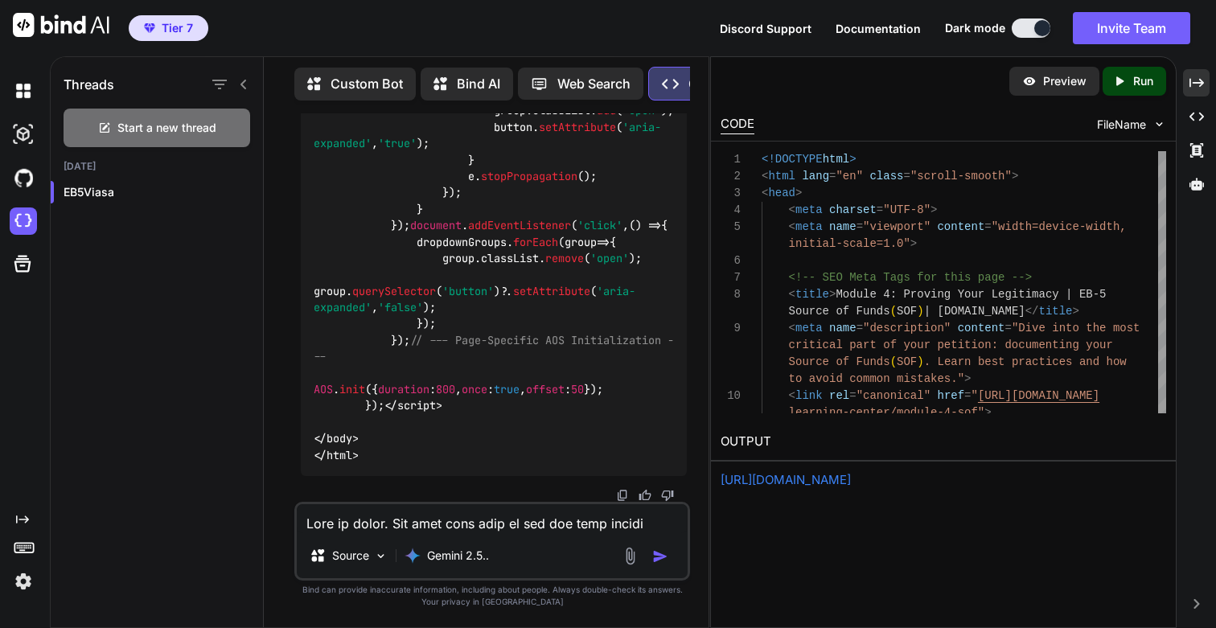
scroll to position [133101, 0]
click at [1135, 80] on p "Run" at bounding box center [1143, 81] width 20 height 16
click at [771, 478] on link "[URL][DOMAIN_NAME]" at bounding box center [786, 479] width 130 height 15
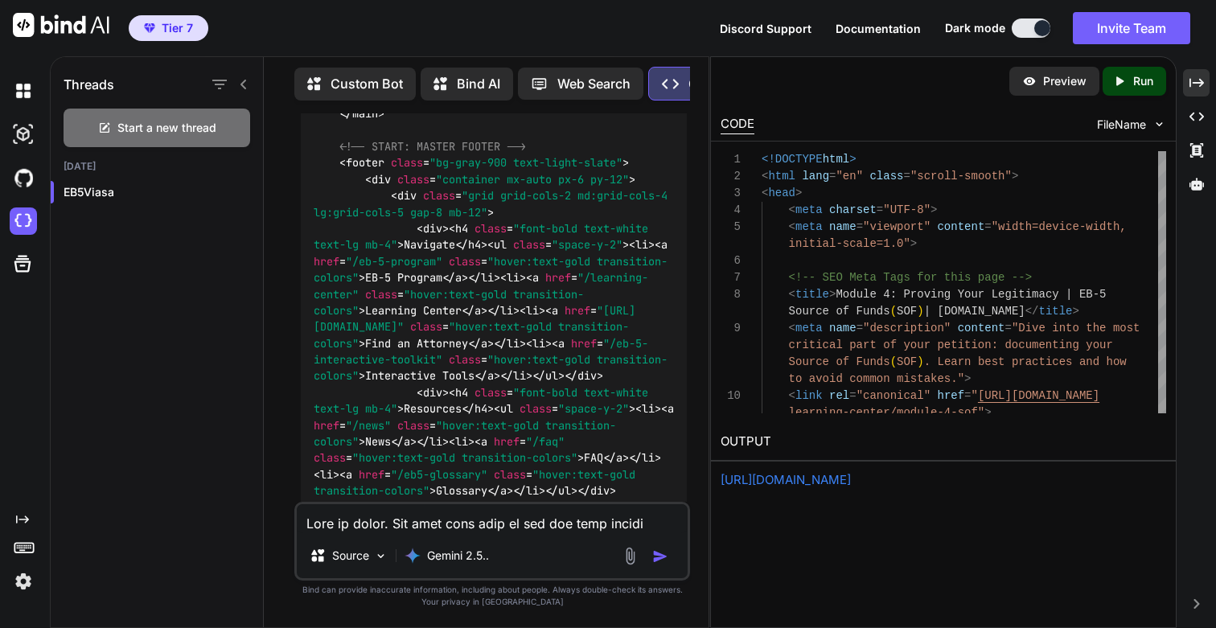
scroll to position [122715, 0]
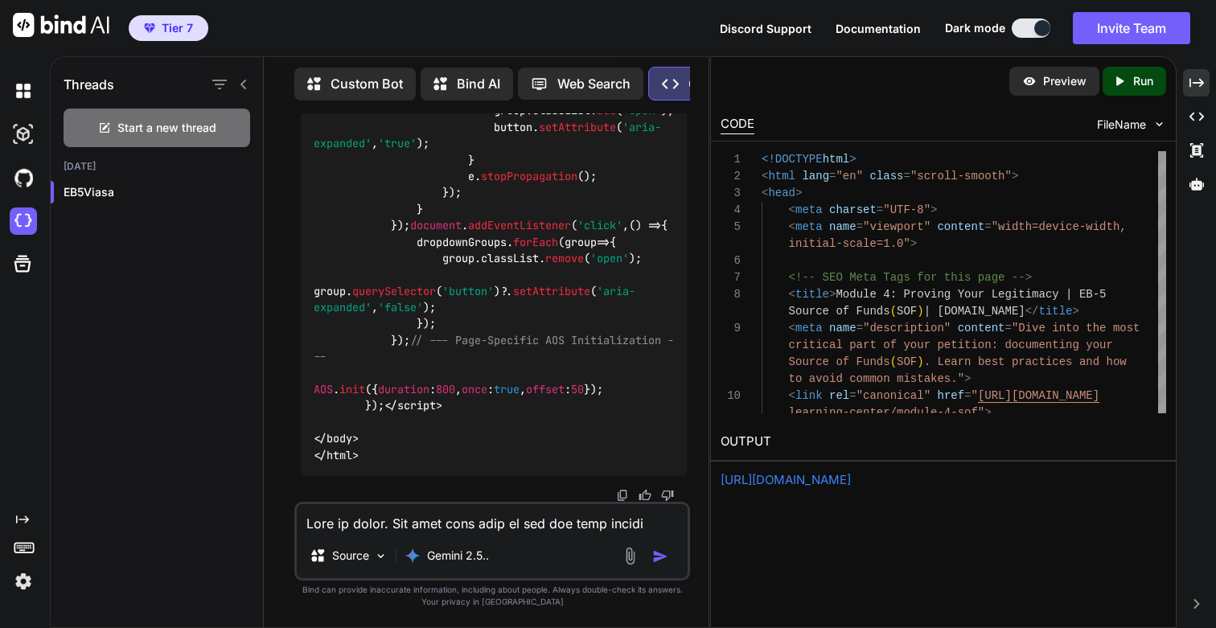
scroll to position [132608, 0]
click at [477, 521] on textarea at bounding box center [492, 518] width 391 height 29
paste textarea "[URL][DOMAIN_NAME]"
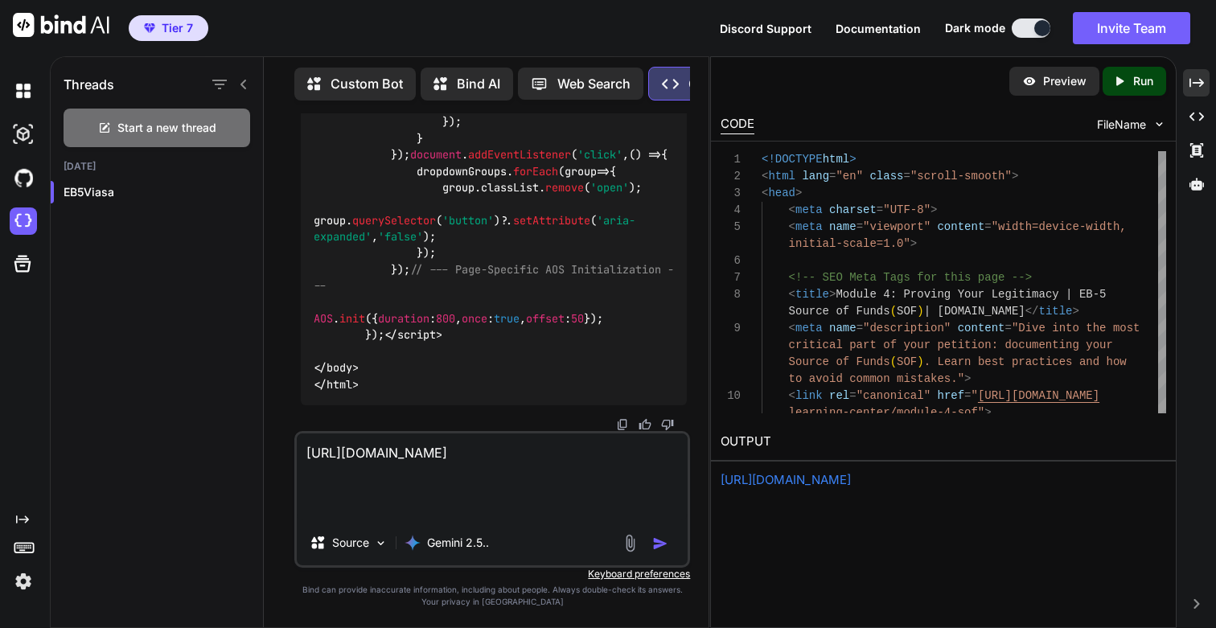
type textarea "[URL][DOMAIN_NAME]"
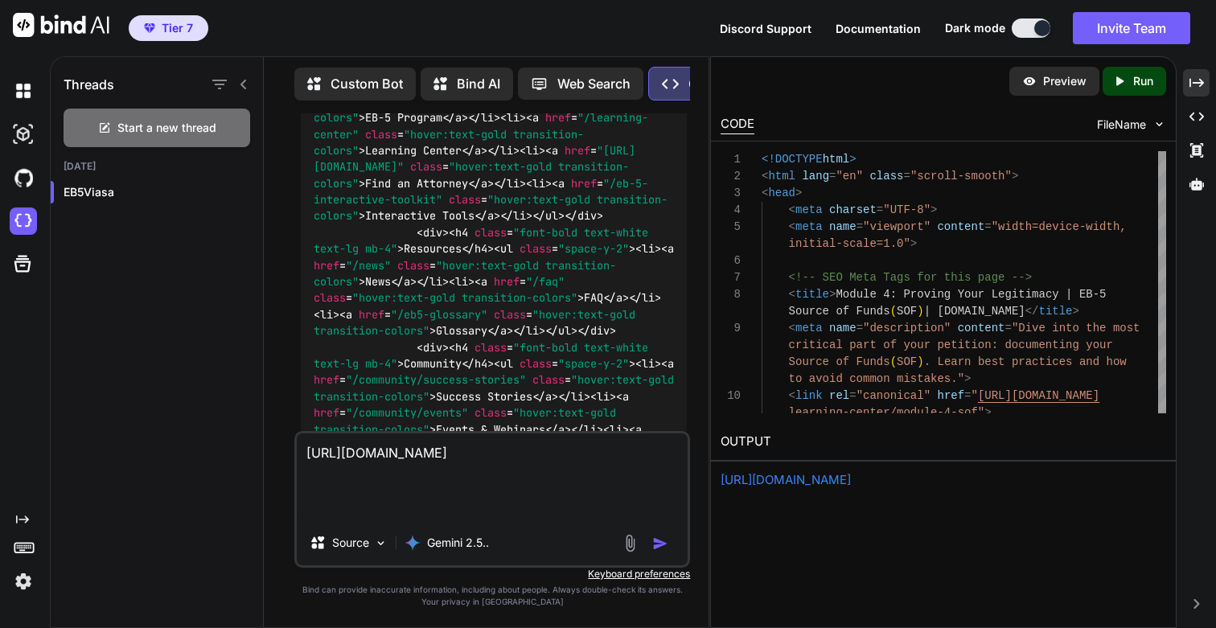
scroll to position [122906, 0]
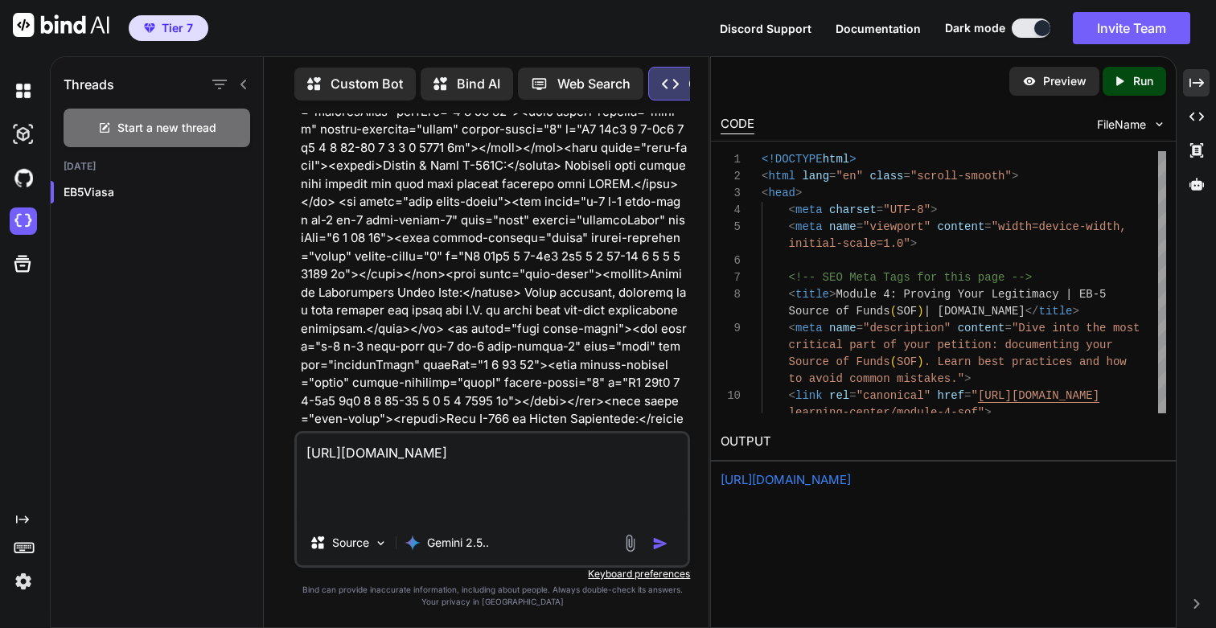
scroll to position [0, 0]
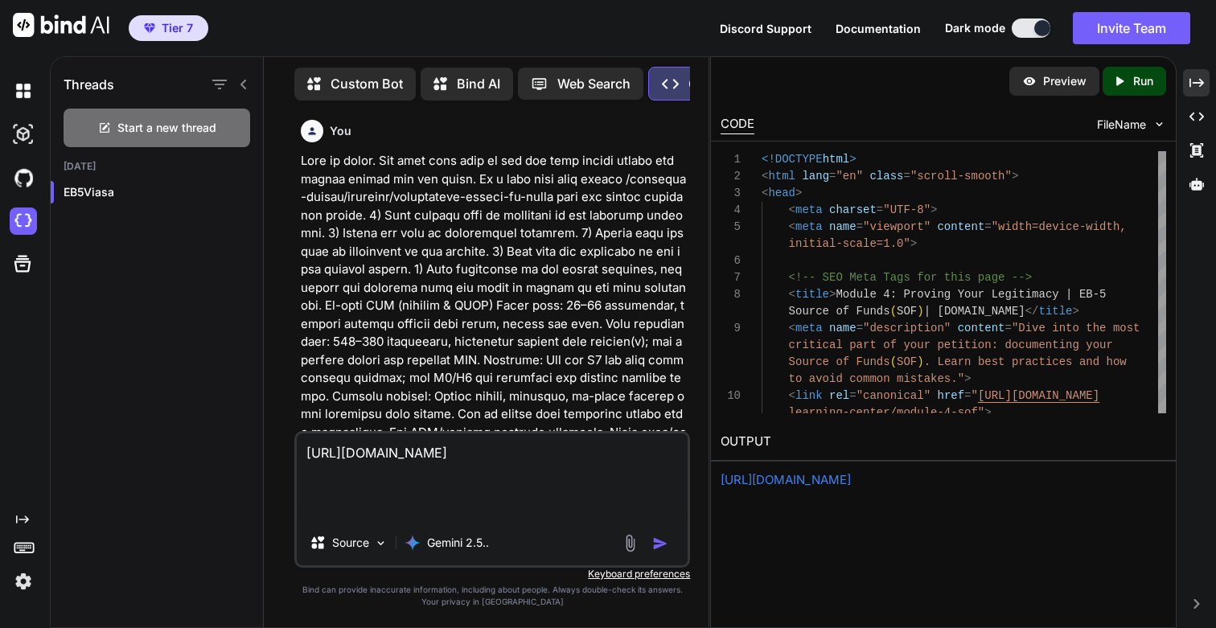
click at [330, 466] on textarea "[URL][DOMAIN_NAME]" at bounding box center [492, 476] width 391 height 87
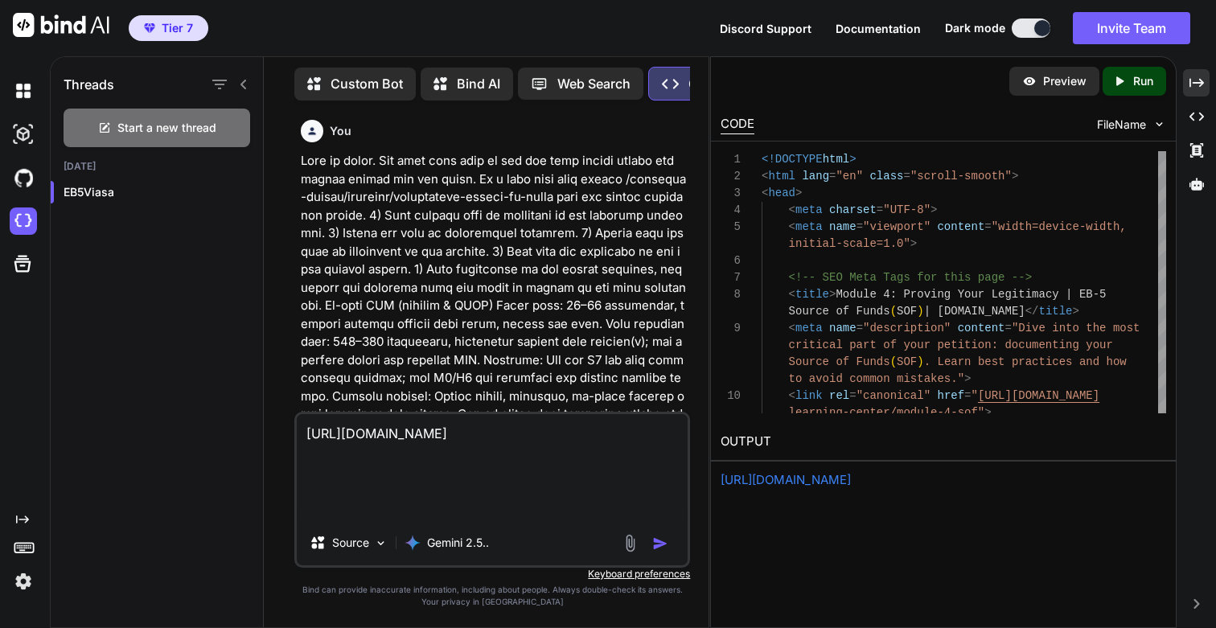
paste textarea "[SOF Document Flowchart Infographic Placeholder]"
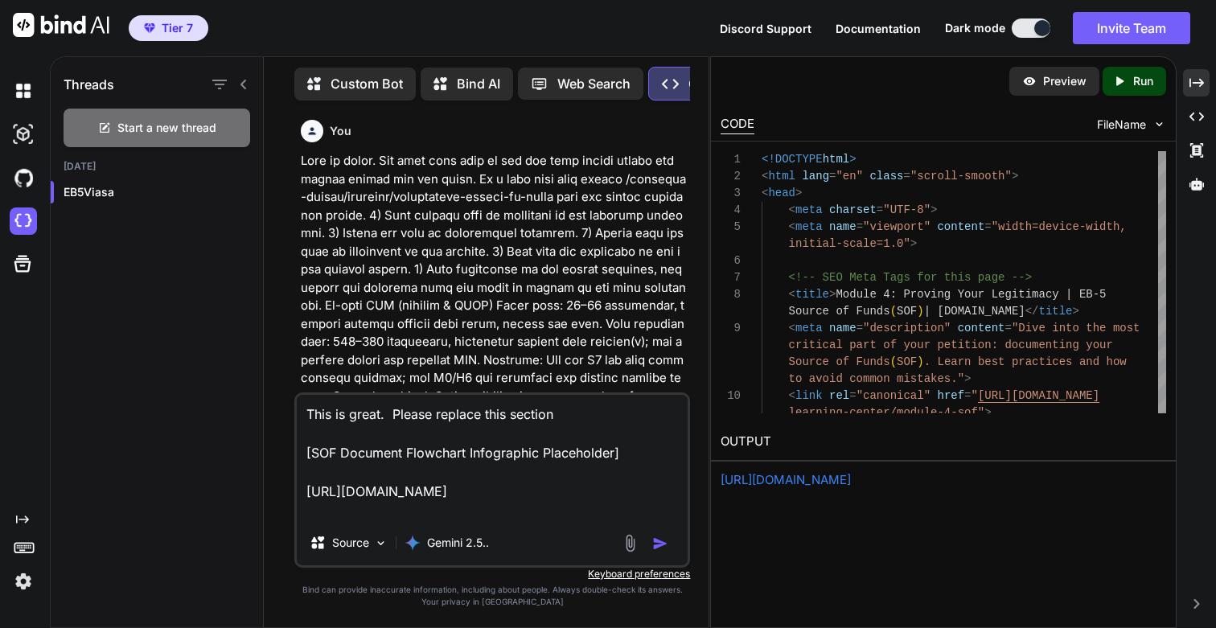
click at [544, 413] on textarea "This is great. Please replace this section [SOF Document Flowchart Infographic …" at bounding box center [492, 457] width 391 height 125
type textarea "This is great. Please replace this with the below image [SOF Document Flowchart…"
click at [664, 434] on textarea "This is great. Please replace this with the below image [SOF Document Flowchart…" at bounding box center [492, 457] width 391 height 125
click at [664, 547] on img "button" at bounding box center [660, 544] width 16 height 16
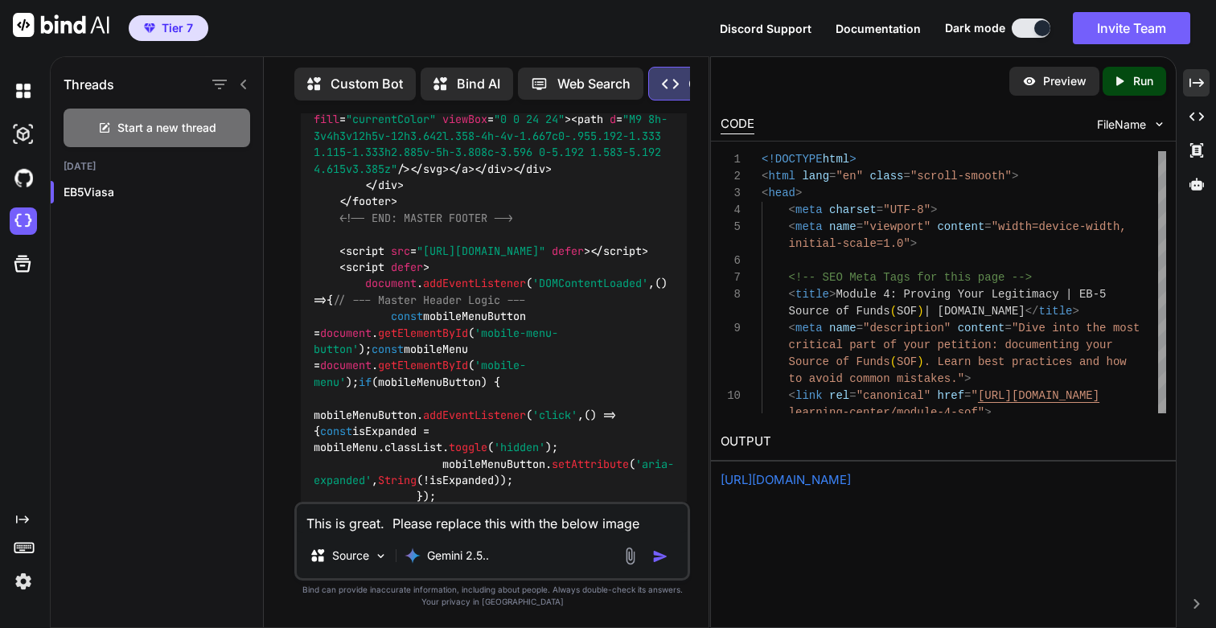
scroll to position [134436, 0]
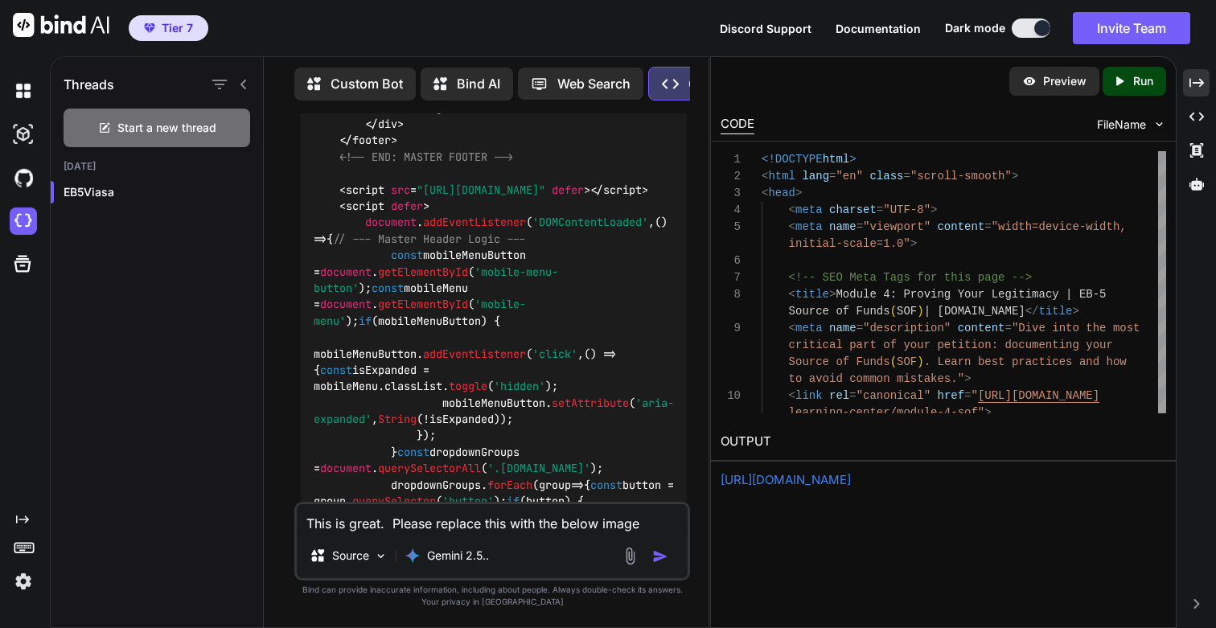
click at [1137, 80] on p "Run" at bounding box center [1143, 81] width 20 height 16
click at [792, 477] on link "[URL][DOMAIN_NAME]" at bounding box center [786, 479] width 130 height 15
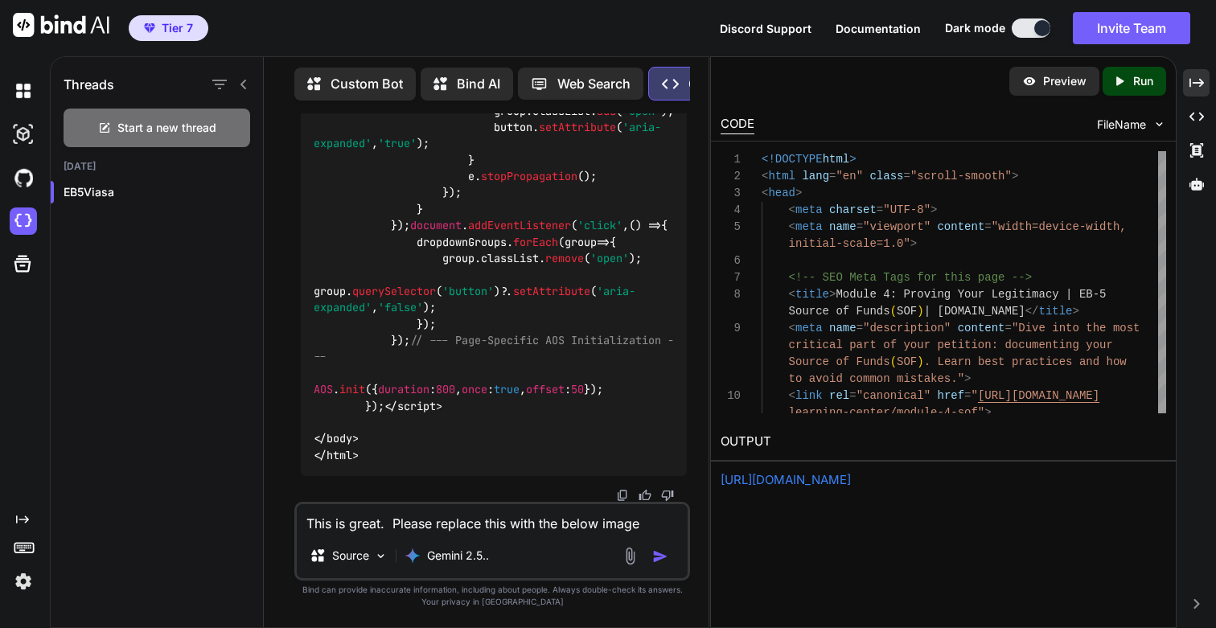
scroll to position [145144, 0]
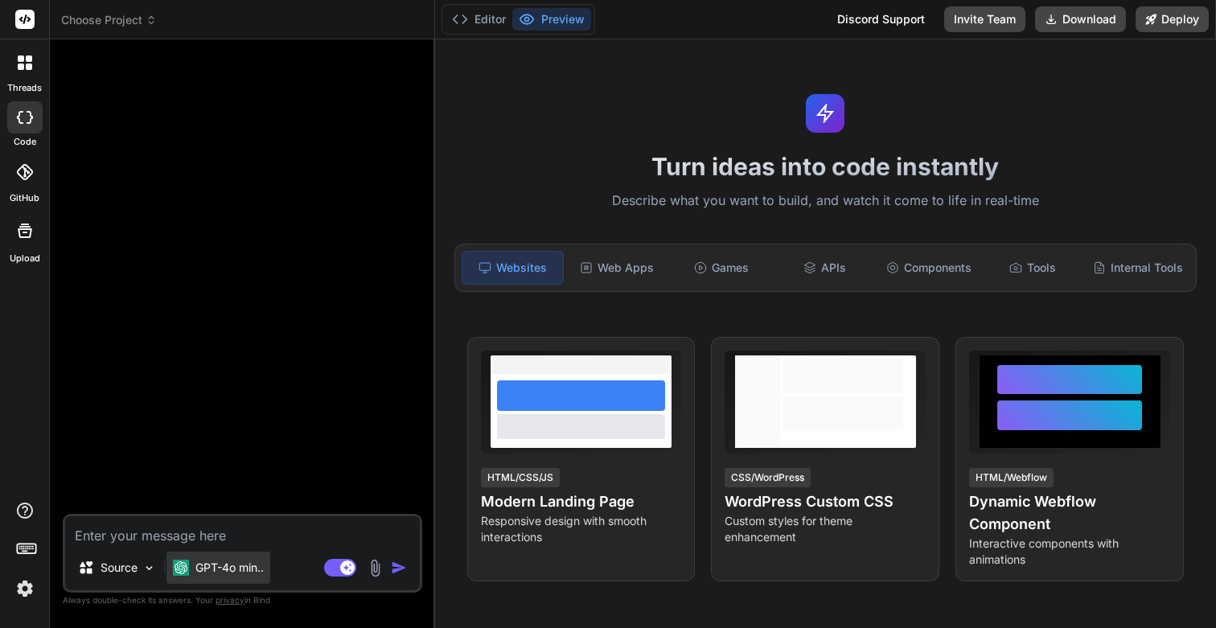
click at [215, 571] on p "GPT-4o min.." at bounding box center [229, 568] width 68 height 16
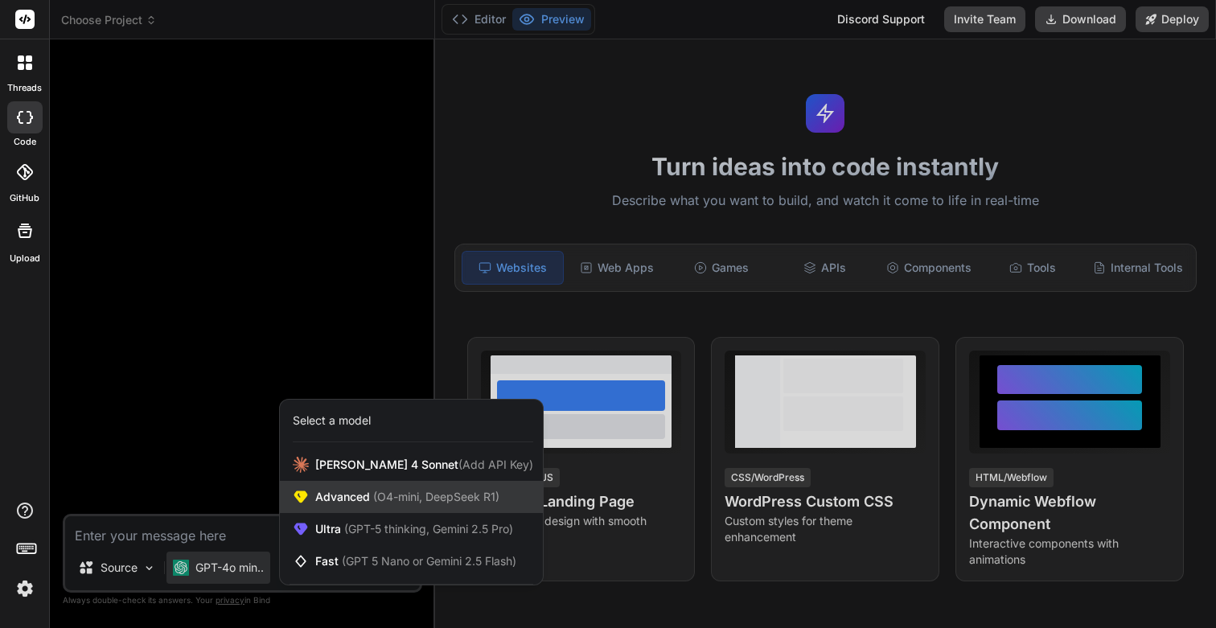
click at [367, 494] on span "Advanced (O4-mini, DeepSeek R1)" at bounding box center [407, 497] width 184 height 16
type textarea "x"
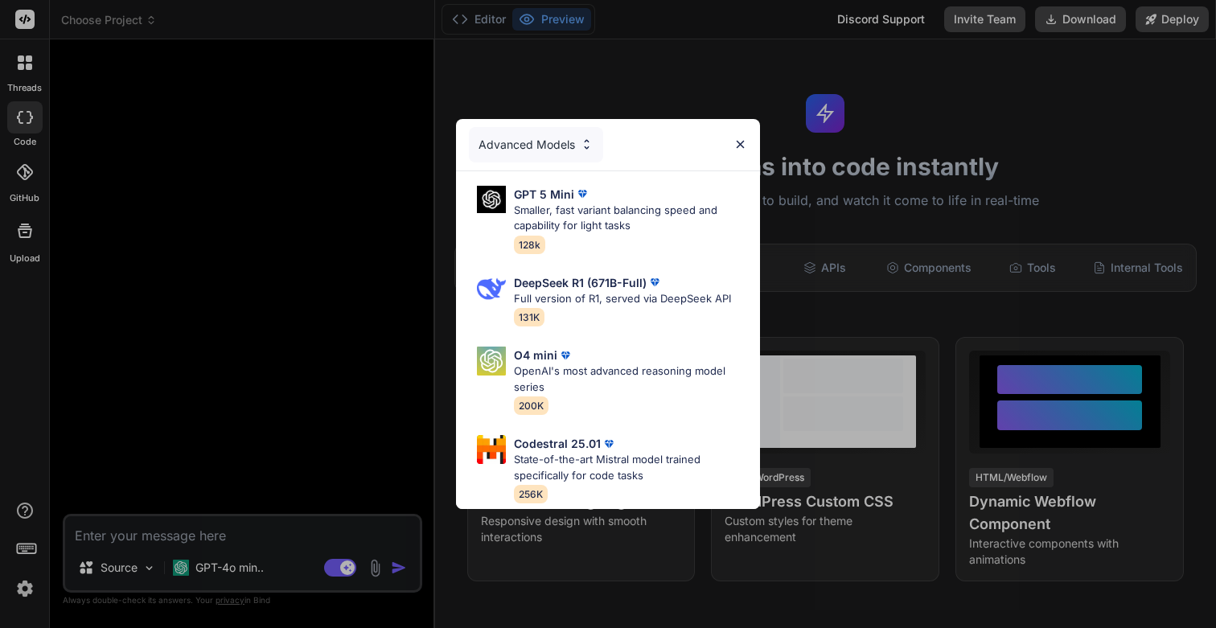
click at [573, 146] on div "Advanced Models" at bounding box center [536, 144] width 134 height 35
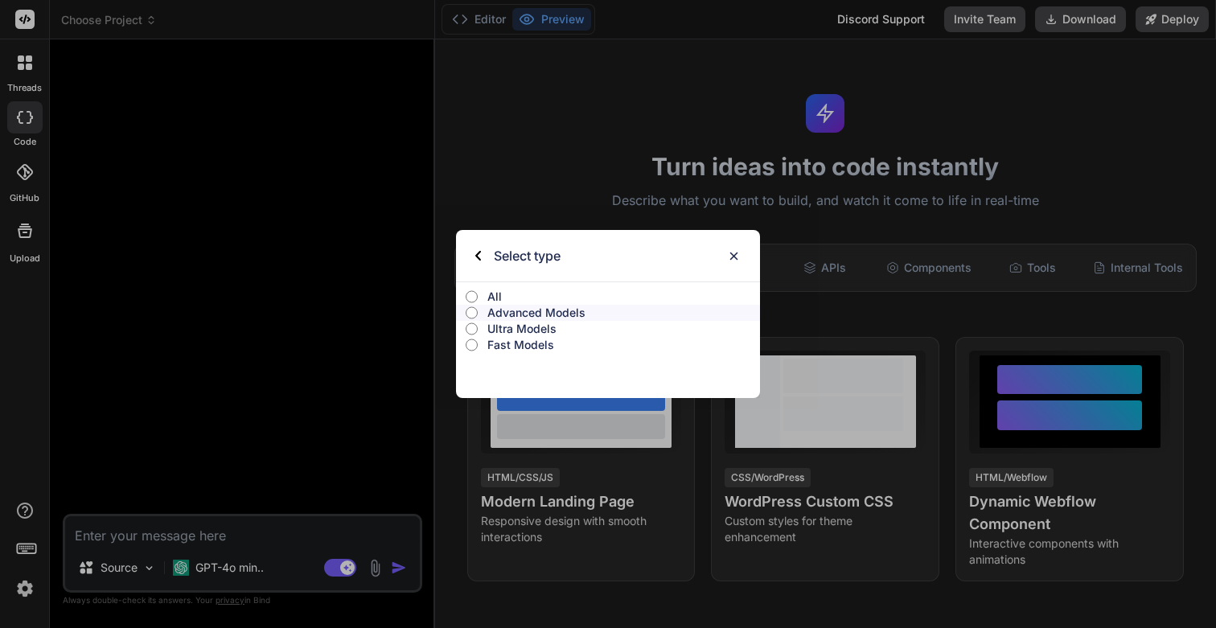
click at [485, 293] on label "All" at bounding box center [608, 297] width 304 height 16
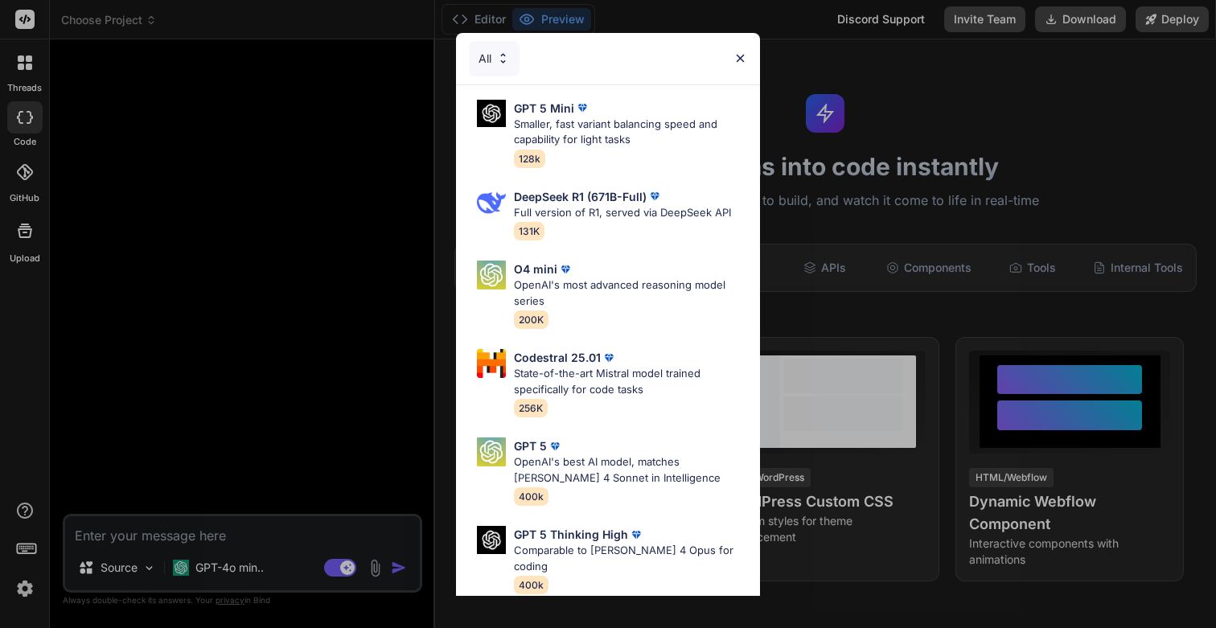
click at [286, 199] on div "All GPT 5 Mini Smaller, fast variant balancing speed and capability for light t…" at bounding box center [608, 314] width 1216 height 628
